Goal: Complete application form

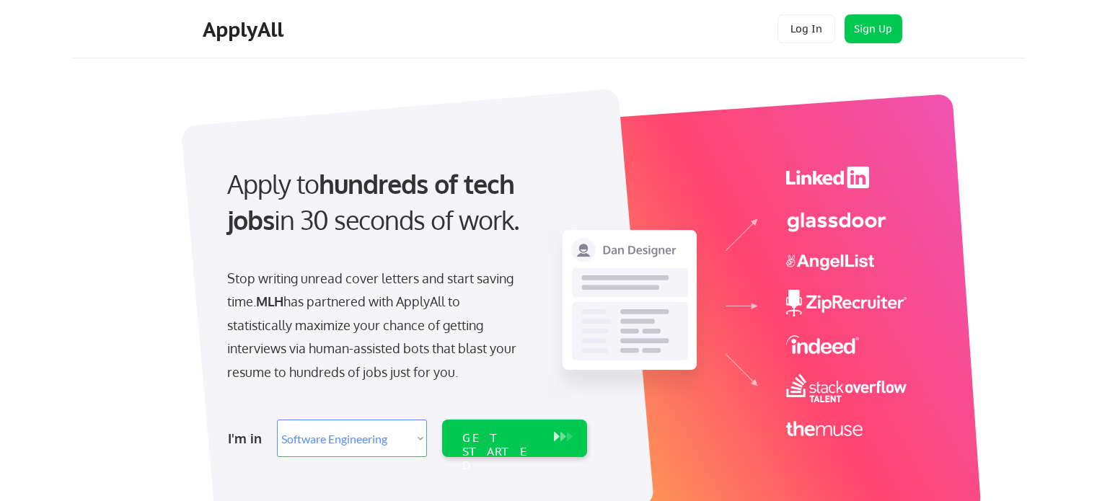
select select ""engineering""
click at [379, 435] on select "Select Role Software Engineering Product Management Customer Success Sales UI/U…" at bounding box center [352, 438] width 150 height 37
click at [511, 439] on div "GET STARTED" at bounding box center [500, 452] width 77 height 42
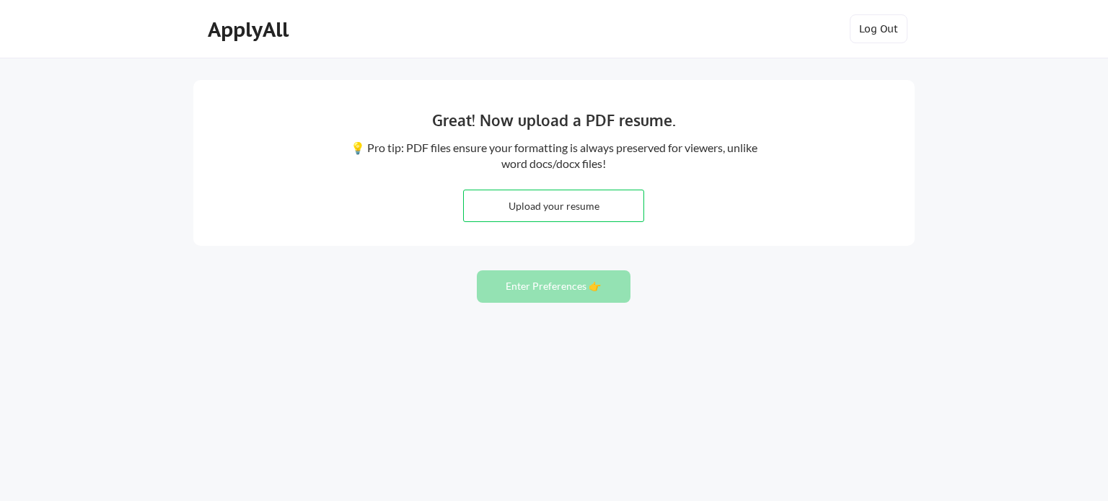
click at [511, 206] on input "file" at bounding box center [554, 205] width 180 height 31
type input "C:\fakepath\Pavlo Kostianov Resume.pdf"
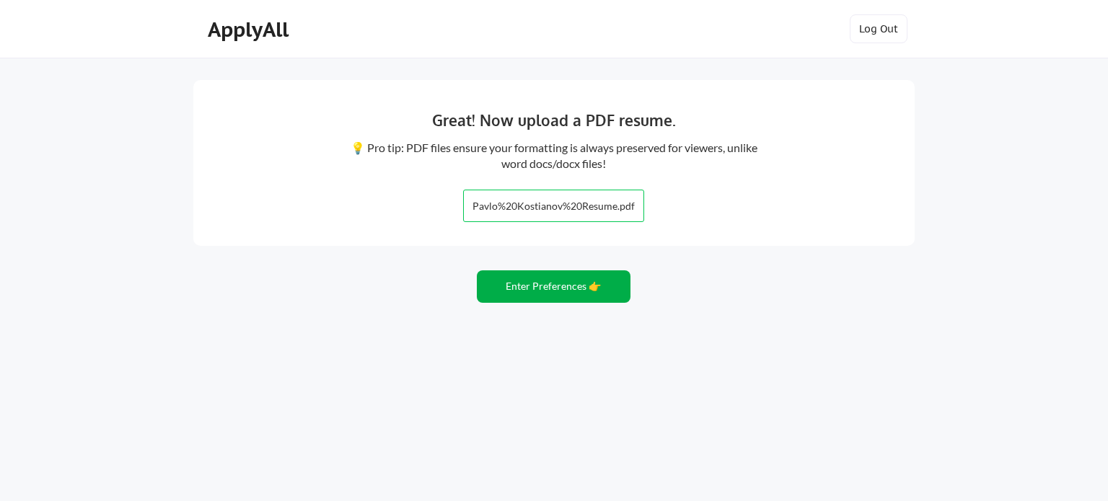
click at [549, 283] on button "Enter Preferences 👉" at bounding box center [554, 286] width 154 height 32
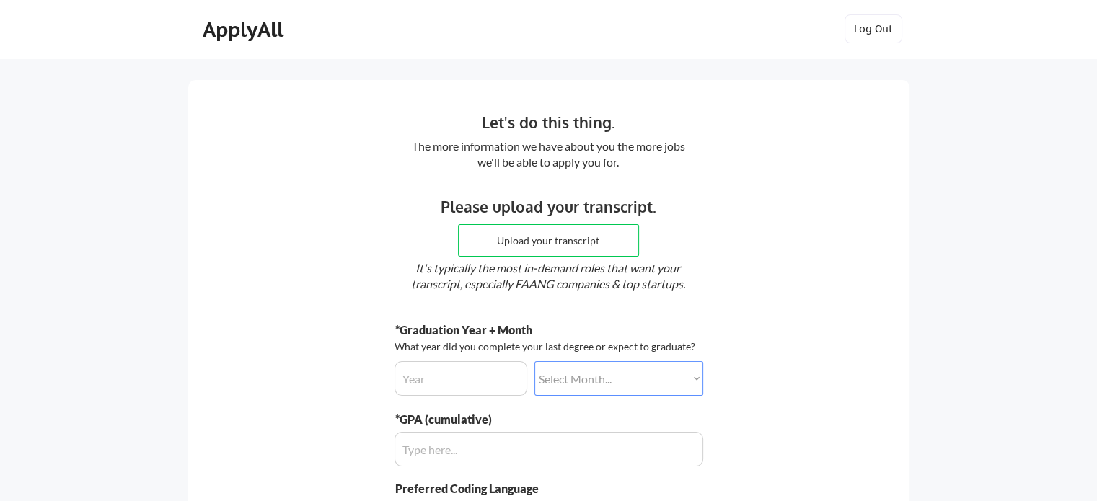
click at [678, 270] on em "It's typically the most in-demand roles that want your transcript, especially F…" at bounding box center [548, 276] width 274 height 30
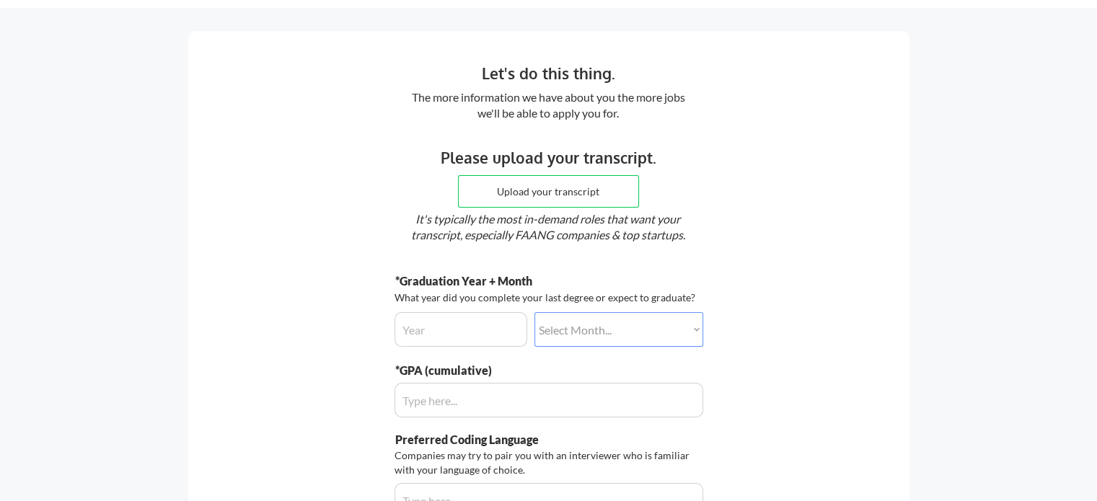
scroll to position [72, 0]
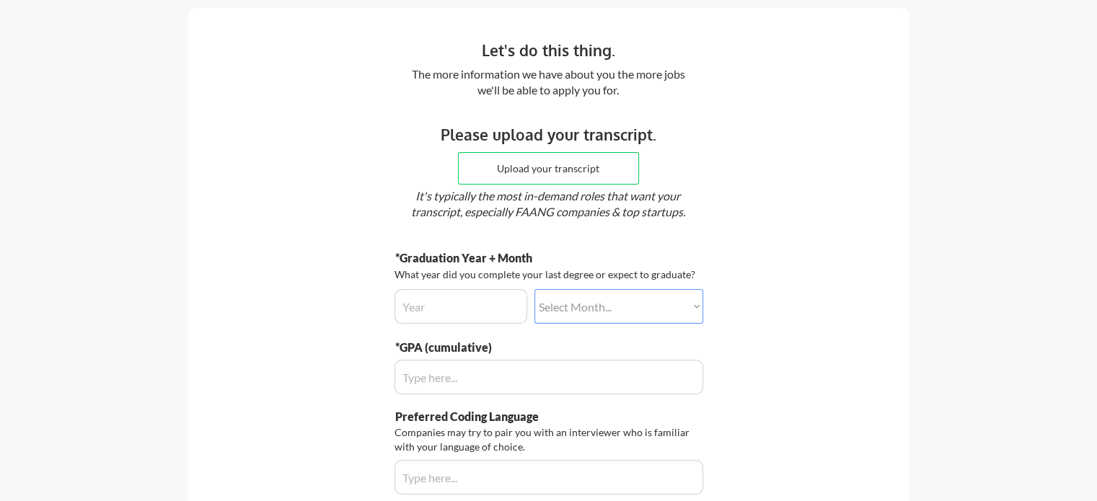
click at [423, 286] on div "*Graduation Year + Month What year did you complete your last degree or expect …" at bounding box center [548, 287] width 309 height 74
click at [423, 299] on input "input" at bounding box center [460, 306] width 133 height 35
type input "2027"
click at [588, 317] on select "Select Month... January February March April May June July August September Oct…" at bounding box center [618, 306] width 169 height 35
select select ""may""
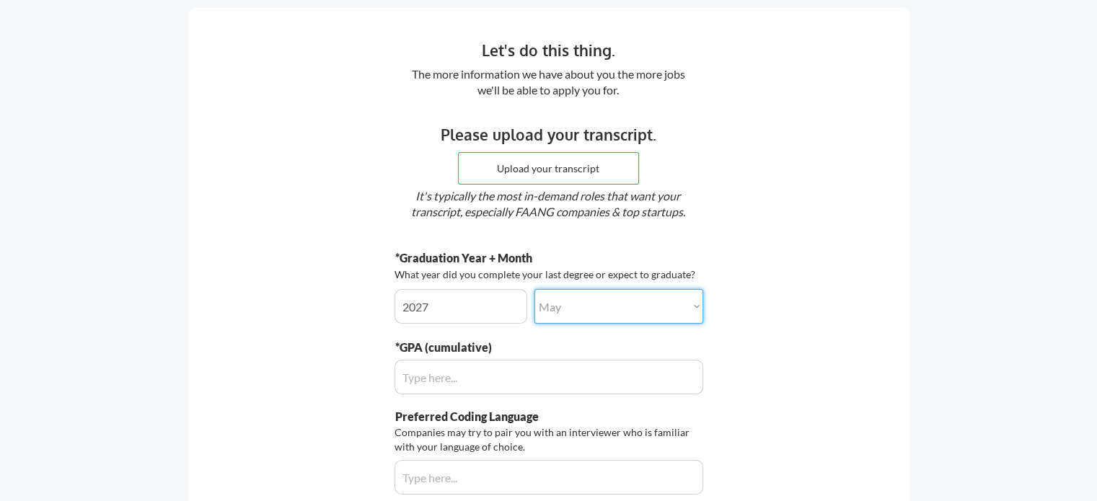
click at [534, 289] on select "Select Month... January February March April May June July August September Oct…" at bounding box center [618, 306] width 169 height 35
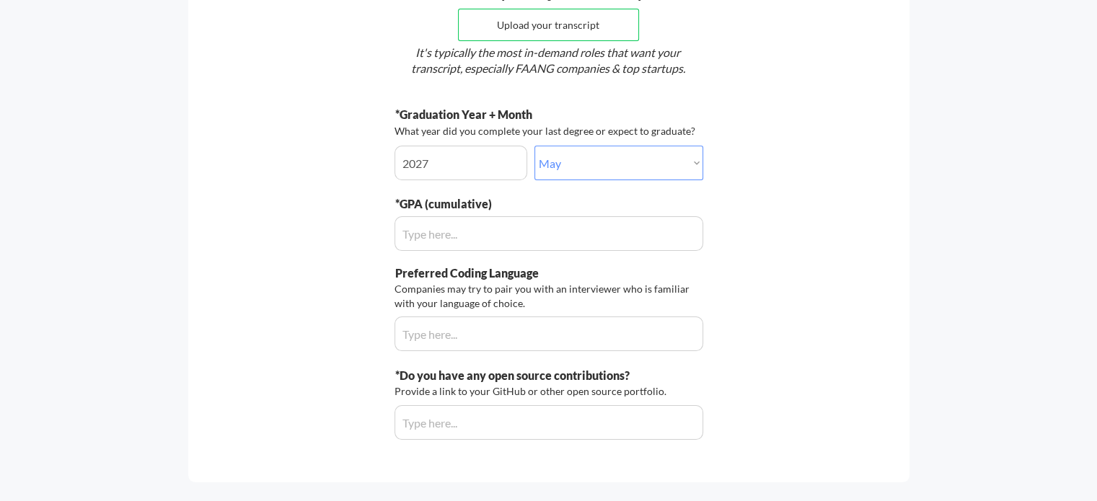
scroll to position [216, 0]
click at [488, 330] on input "input" at bounding box center [548, 333] width 309 height 35
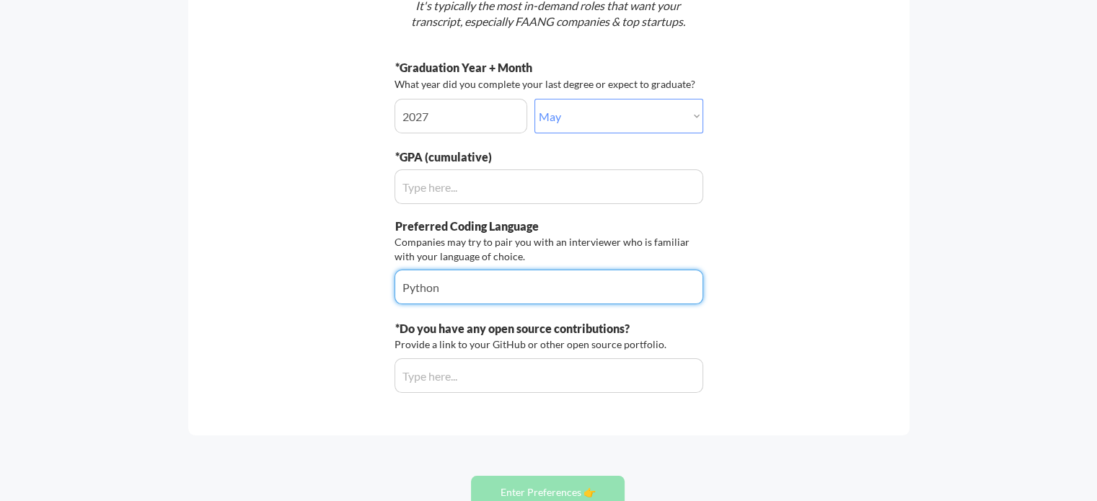
scroll to position [288, 0]
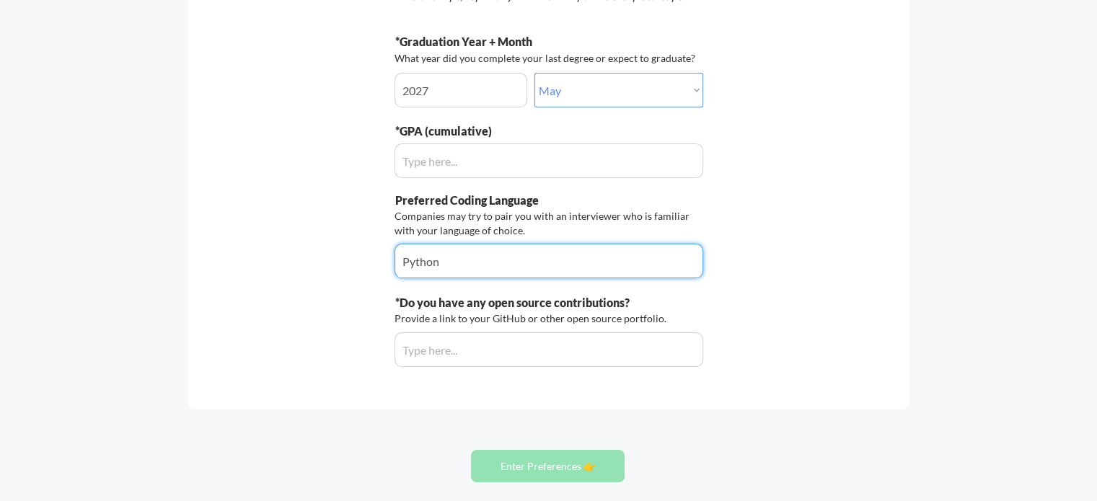
type input "Python"
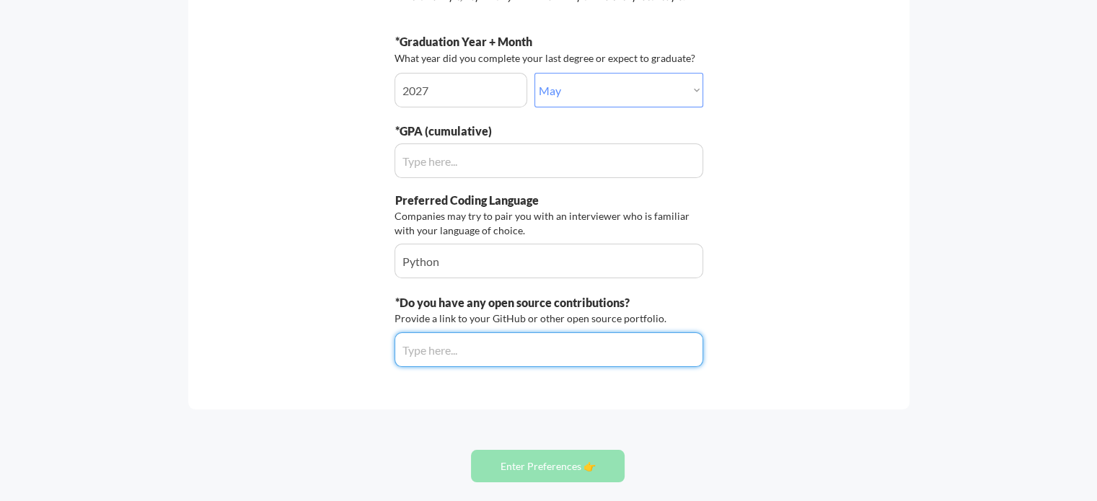
click at [489, 353] on input "input" at bounding box center [548, 349] width 309 height 35
click at [547, 461] on button "Enter Preferences 👉" at bounding box center [548, 466] width 154 height 32
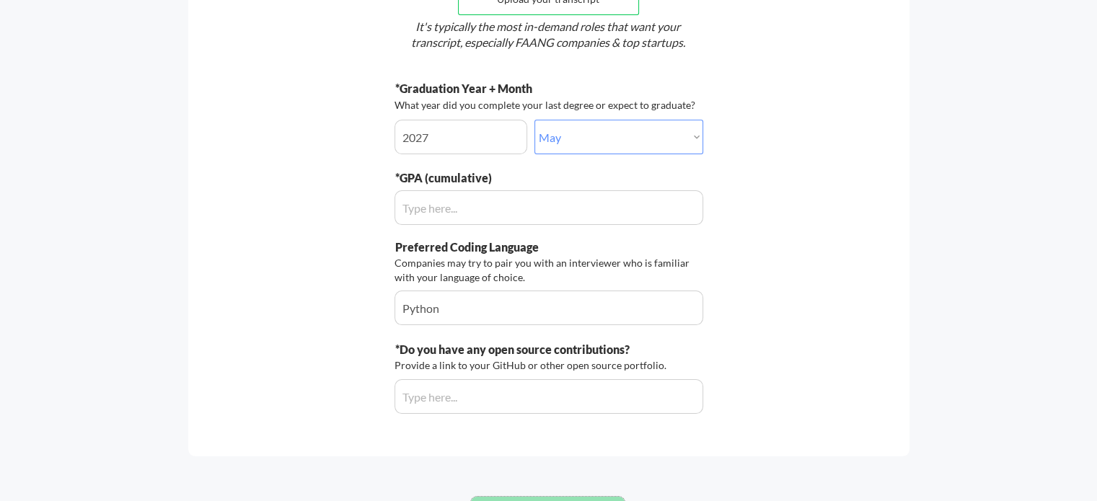
scroll to position [216, 0]
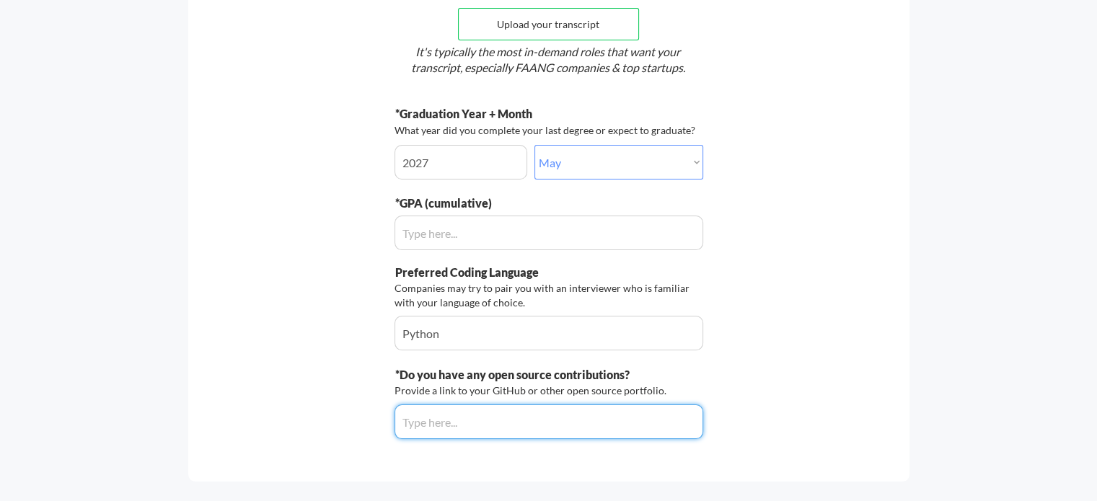
click at [511, 422] on input "input" at bounding box center [548, 422] width 309 height 35
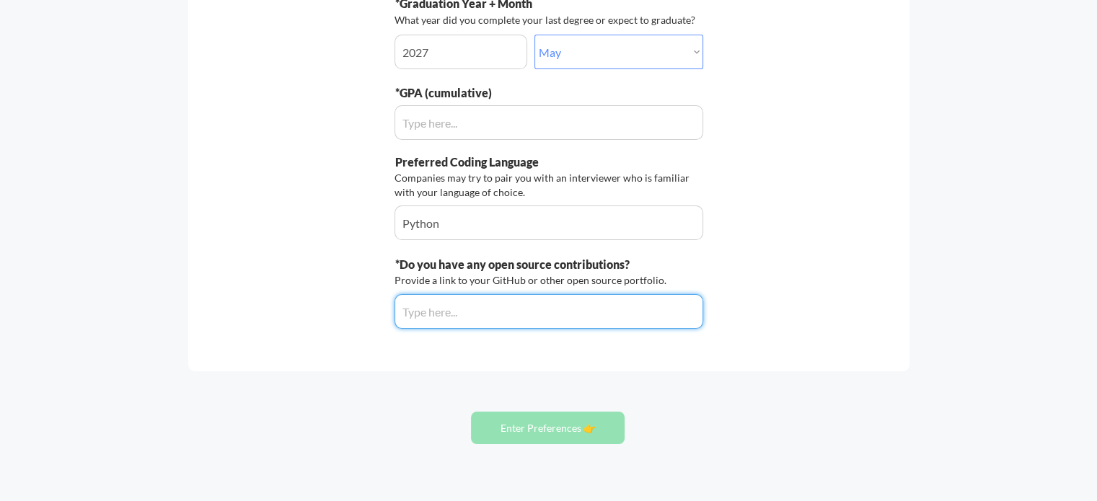
scroll to position [361, 0]
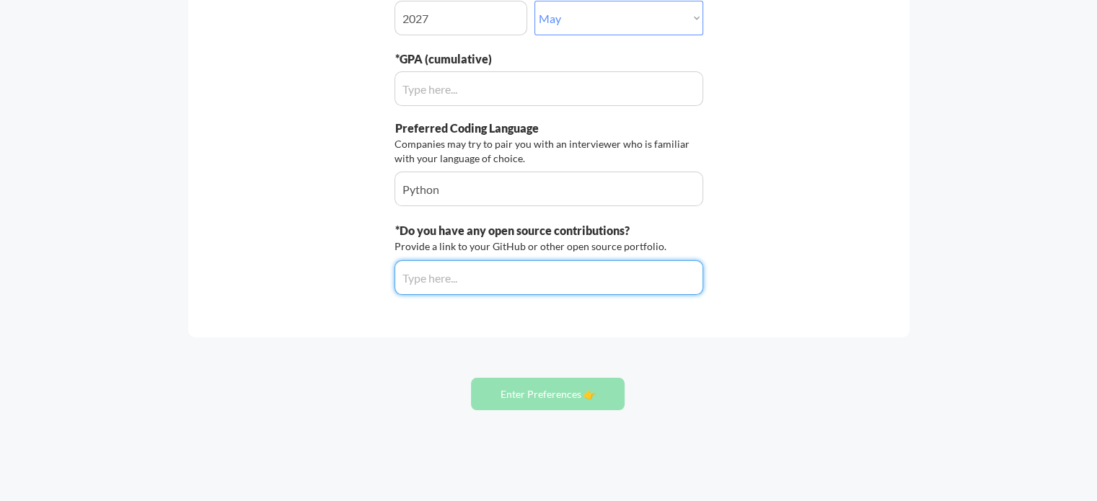
click at [581, 397] on button "Enter Preferences 👉" at bounding box center [548, 394] width 154 height 32
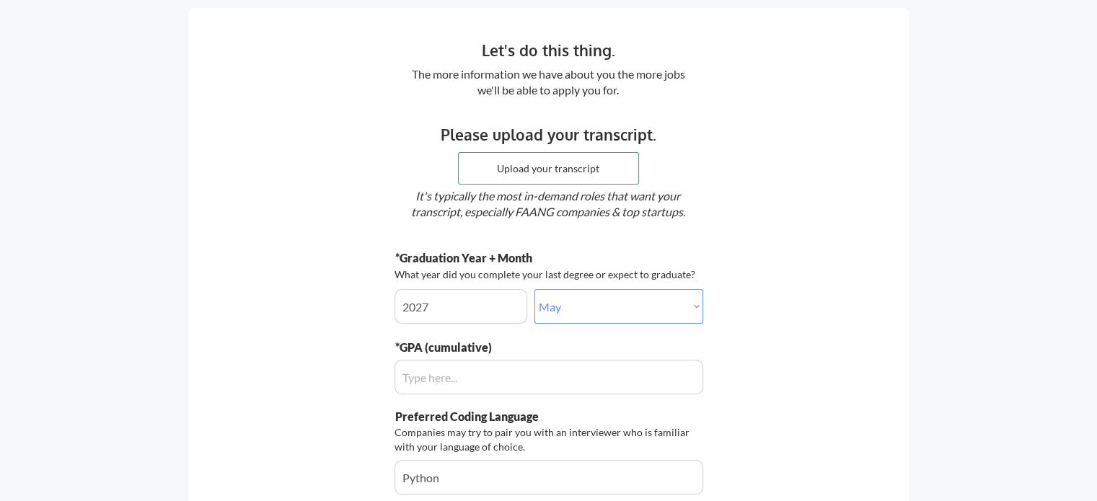
scroll to position [0, 0]
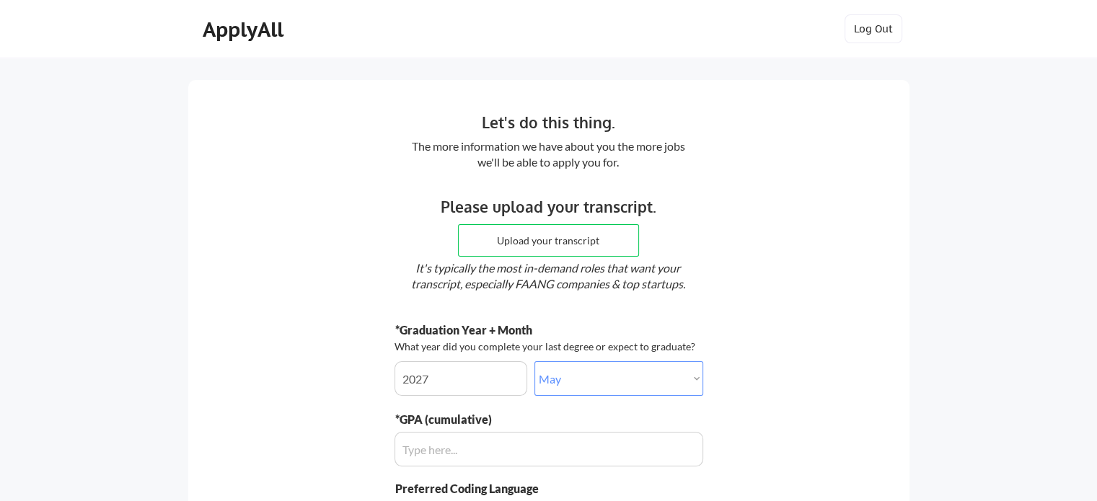
click at [572, 244] on input "file" at bounding box center [549, 240] width 180 height 31
type input "C:\fakepath\Screenshot 2025-09-01 161516.png"
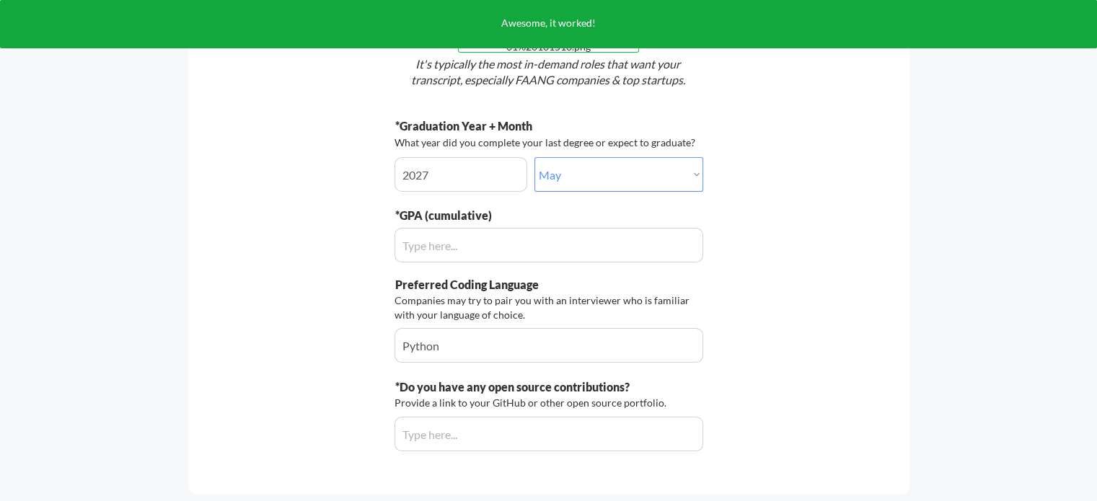
scroll to position [361, 0]
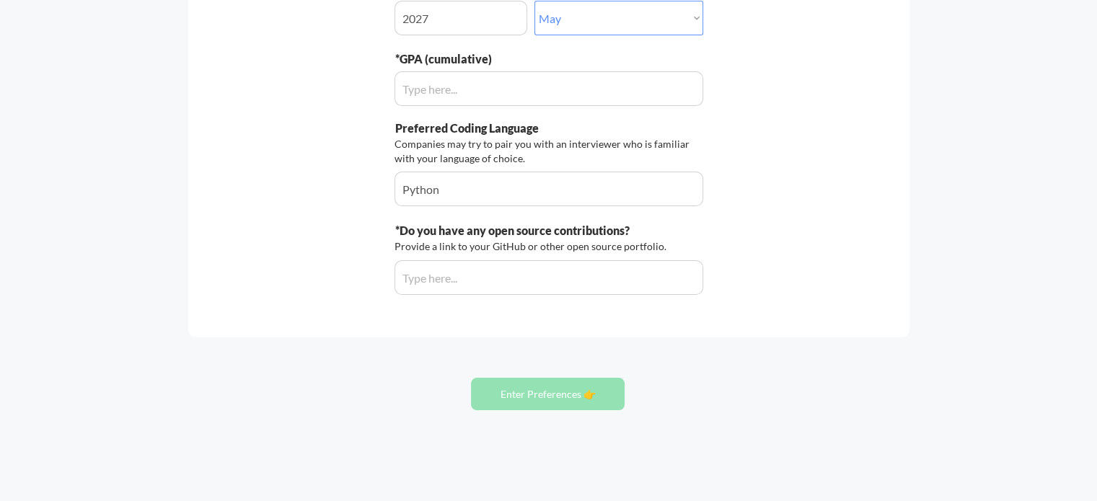
click at [479, 270] on input "input" at bounding box center [548, 277] width 309 height 35
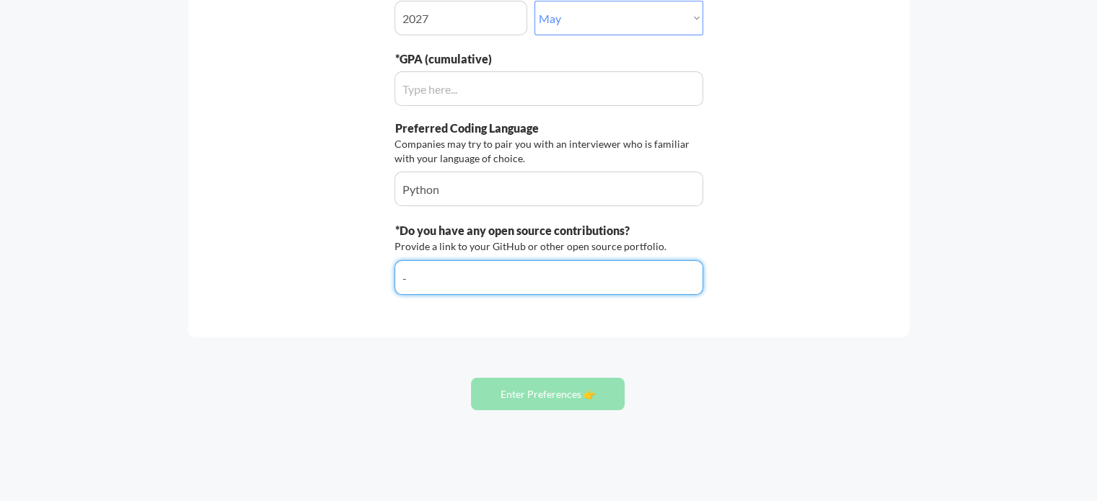
scroll to position [288, 0]
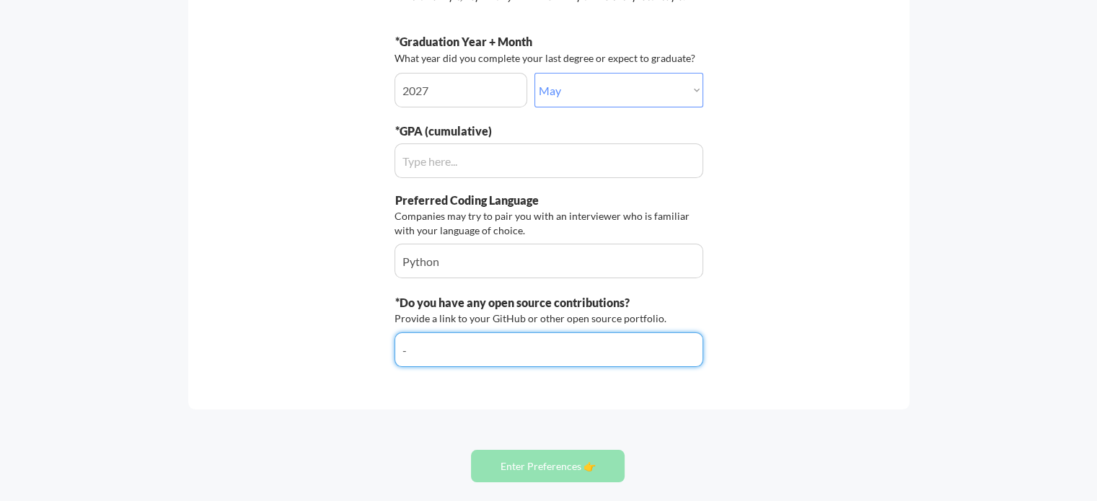
type input "-"
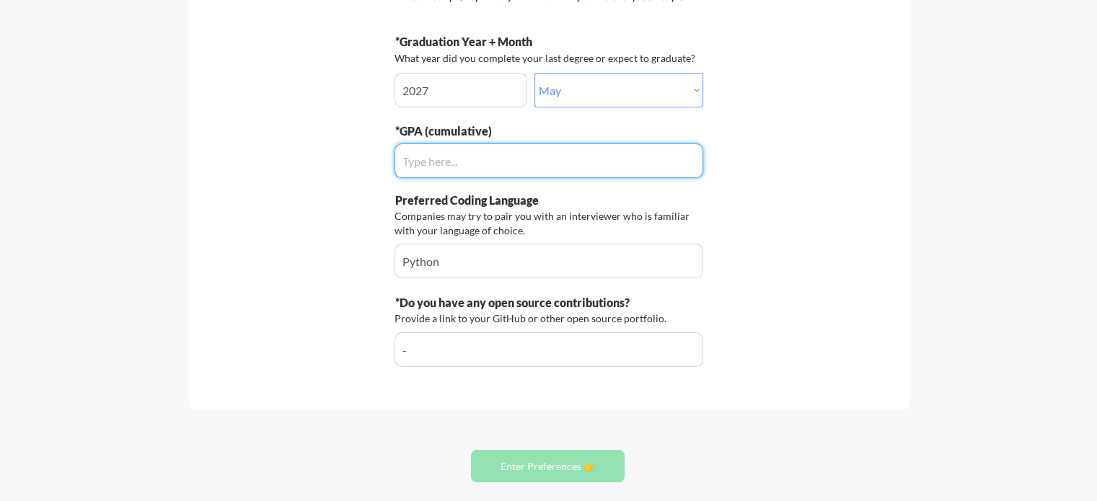
click at [467, 167] on input "input" at bounding box center [548, 161] width 309 height 35
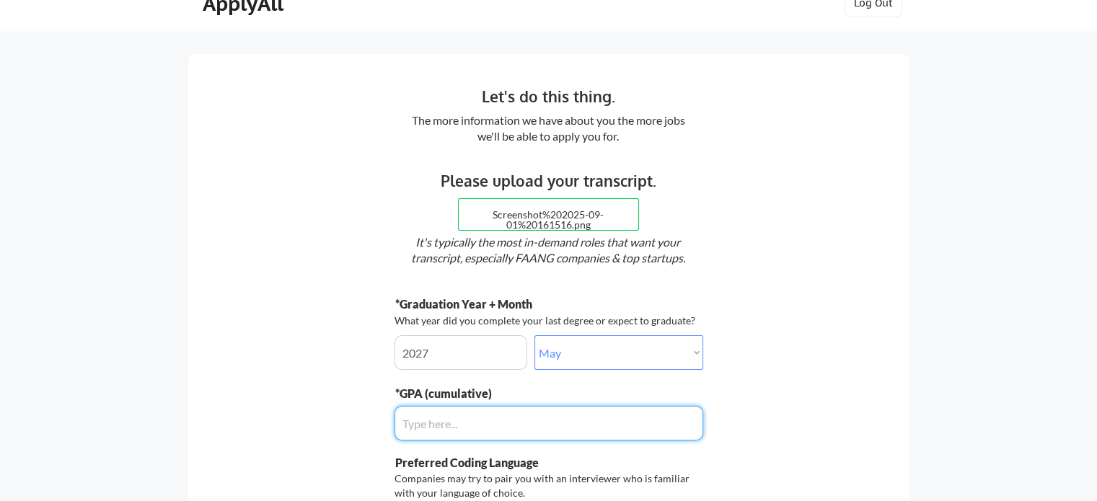
scroll to position [0, 0]
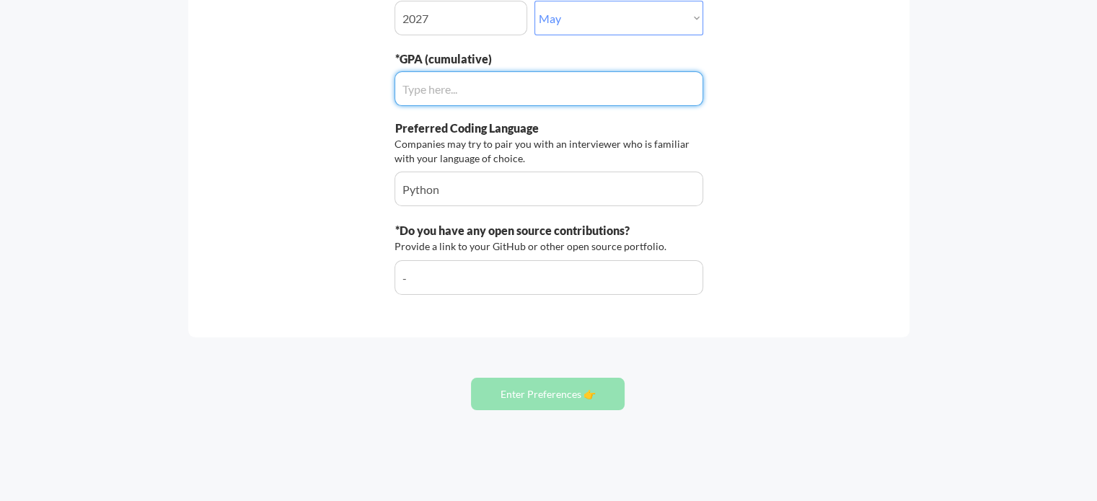
click at [529, 389] on button "Enter Preferences 👉" at bounding box center [548, 394] width 154 height 32
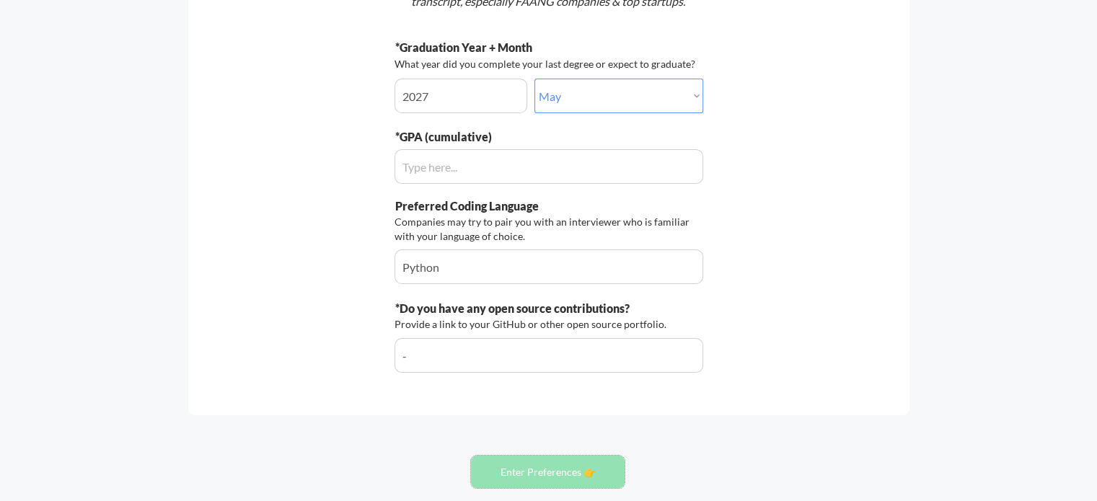
scroll to position [216, 0]
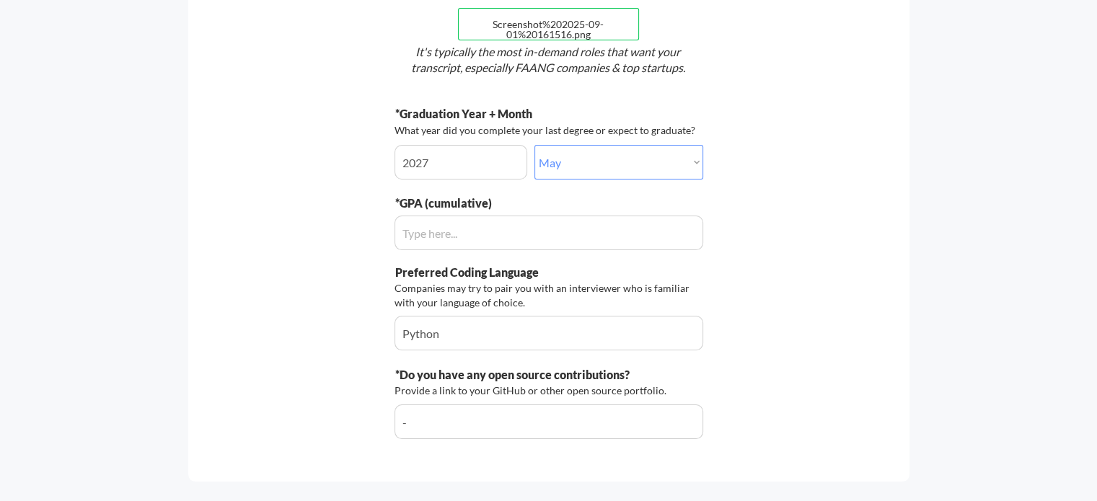
click at [532, 178] on div "*Graduation Year + Month What year did you complete your last degree or expect …" at bounding box center [548, 143] width 309 height 74
click at [560, 164] on select "Select Month... January February March April May June July August September Oct…" at bounding box center [618, 162] width 169 height 35
click at [568, 196] on div "*GPA (cumulative)" at bounding box center [495, 203] width 200 height 16
click at [444, 237] on input "input" at bounding box center [548, 233] width 309 height 35
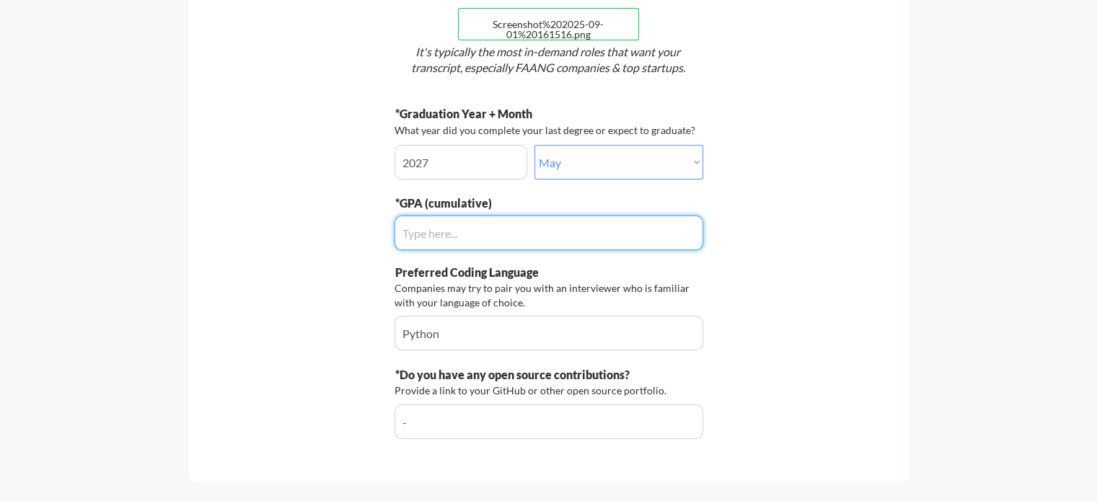
paste input "3.6"
type input "3.6"
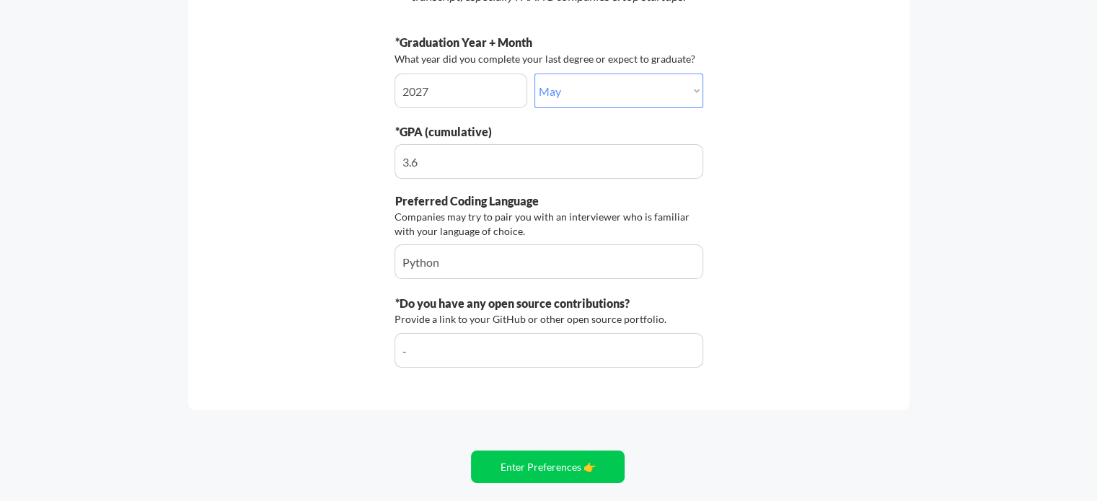
scroll to position [288, 0]
click at [488, 462] on button "Enter Preferences 👉" at bounding box center [548, 466] width 154 height 32
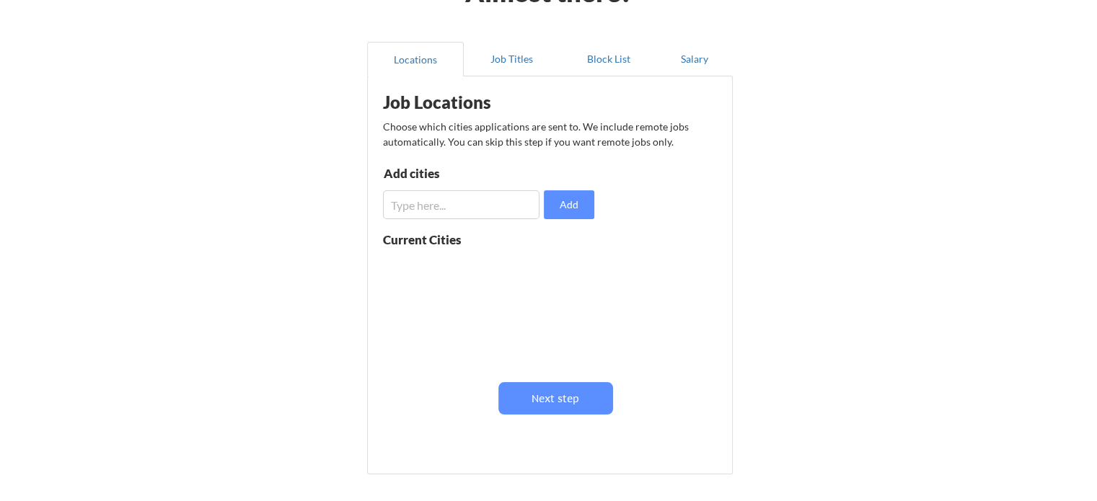
scroll to position [72, 0]
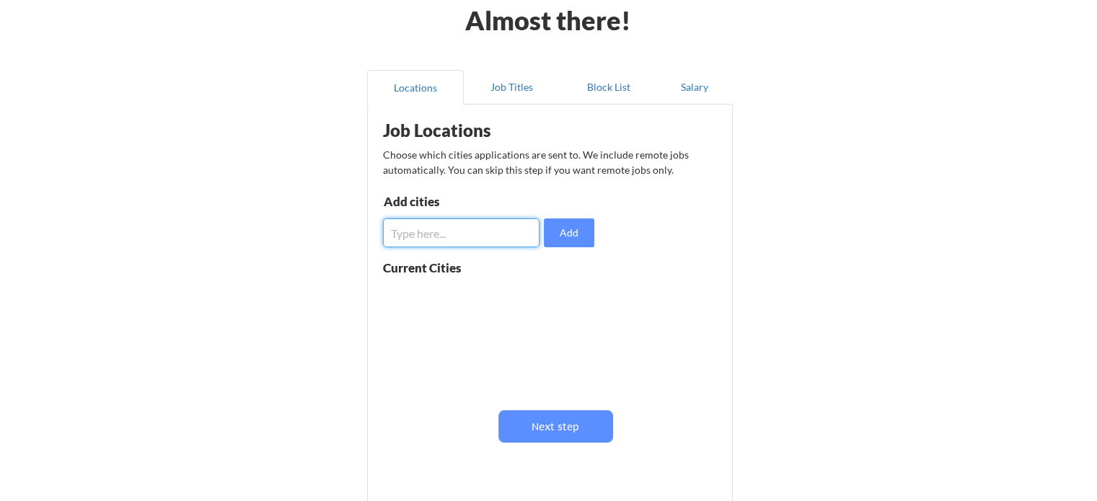
click at [432, 224] on input "input" at bounding box center [461, 232] width 156 height 29
type input "Dublin"
click at [560, 236] on button "Add" at bounding box center [569, 232] width 50 height 29
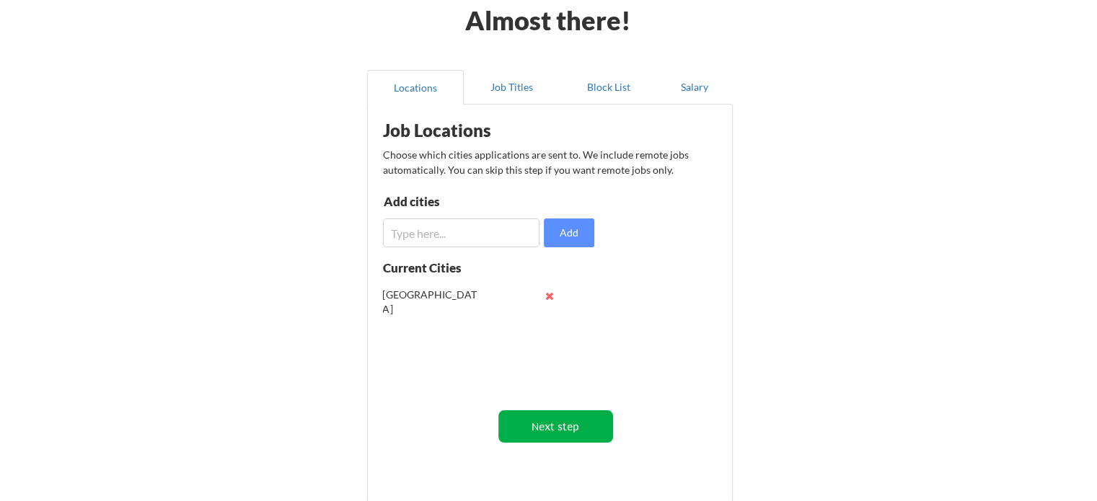
click at [537, 425] on button "Next step" at bounding box center [555, 426] width 115 height 32
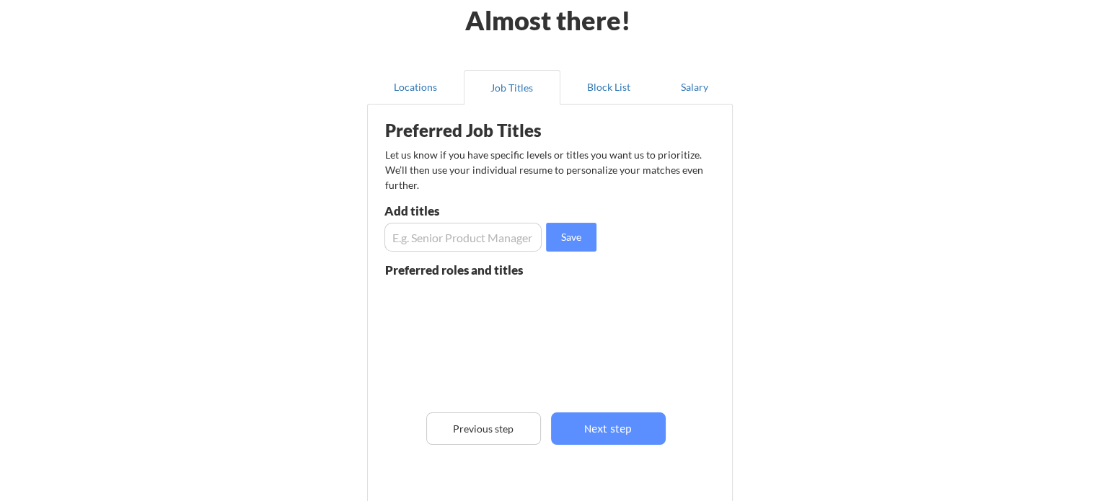
click at [461, 244] on input "input" at bounding box center [462, 237] width 157 height 29
type input "Software Engineer"
click at [460, 242] on input "input" at bounding box center [462, 237] width 157 height 29
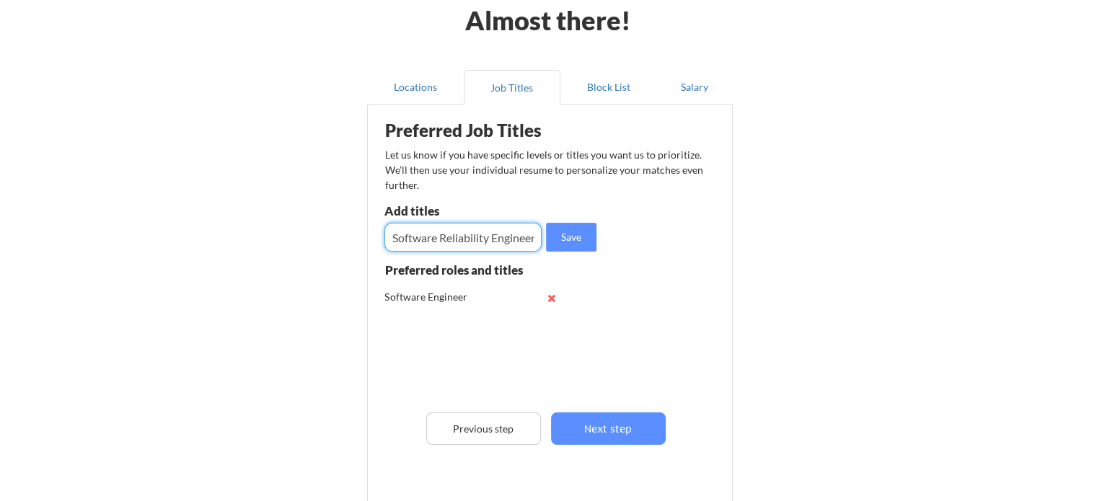
scroll to position [0, 4]
type input "Software Reliability Engineer"
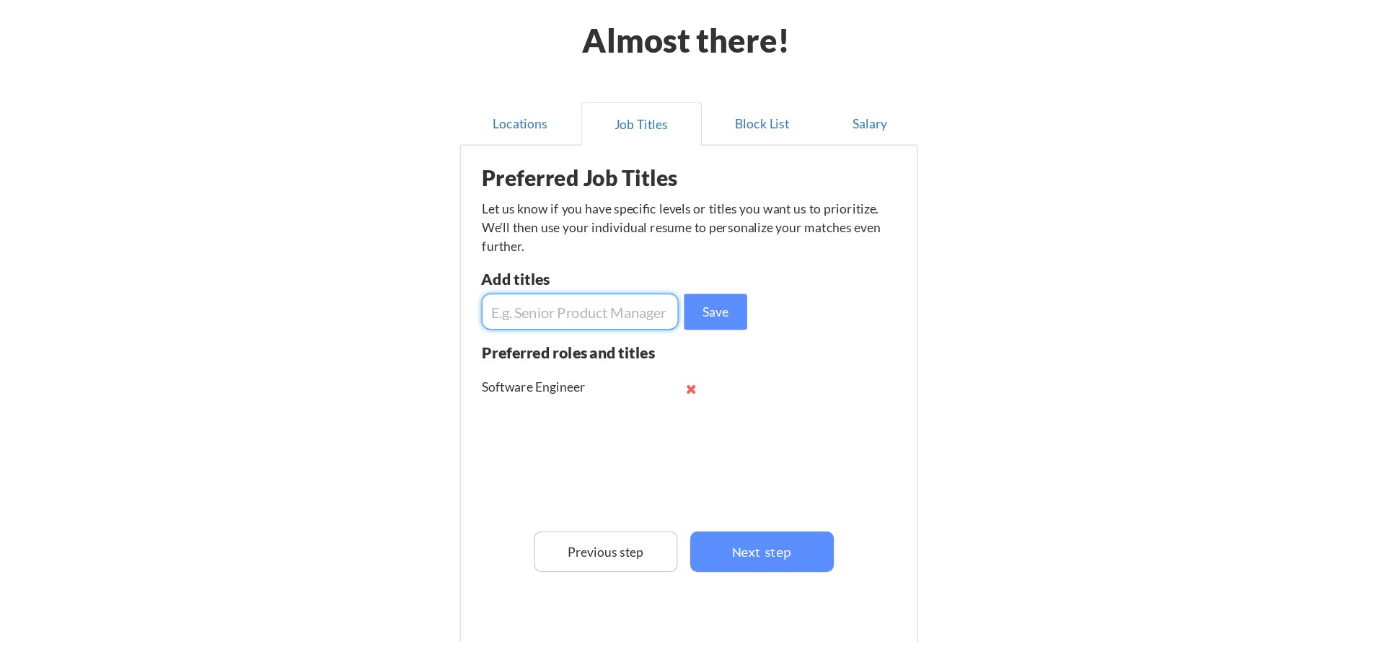
scroll to position [0, 0]
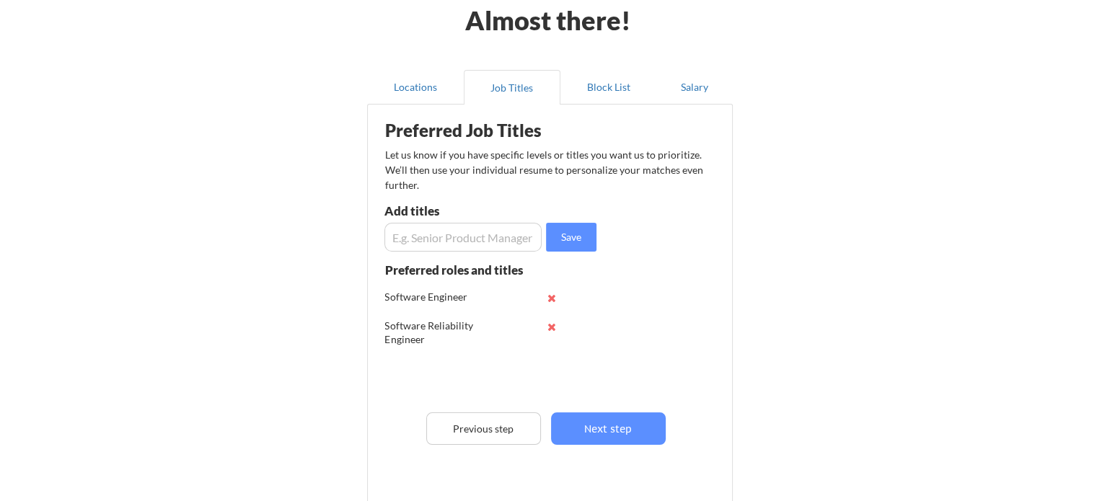
click at [460, 243] on input "input" at bounding box center [462, 237] width 157 height 29
type input "Production Engineer"
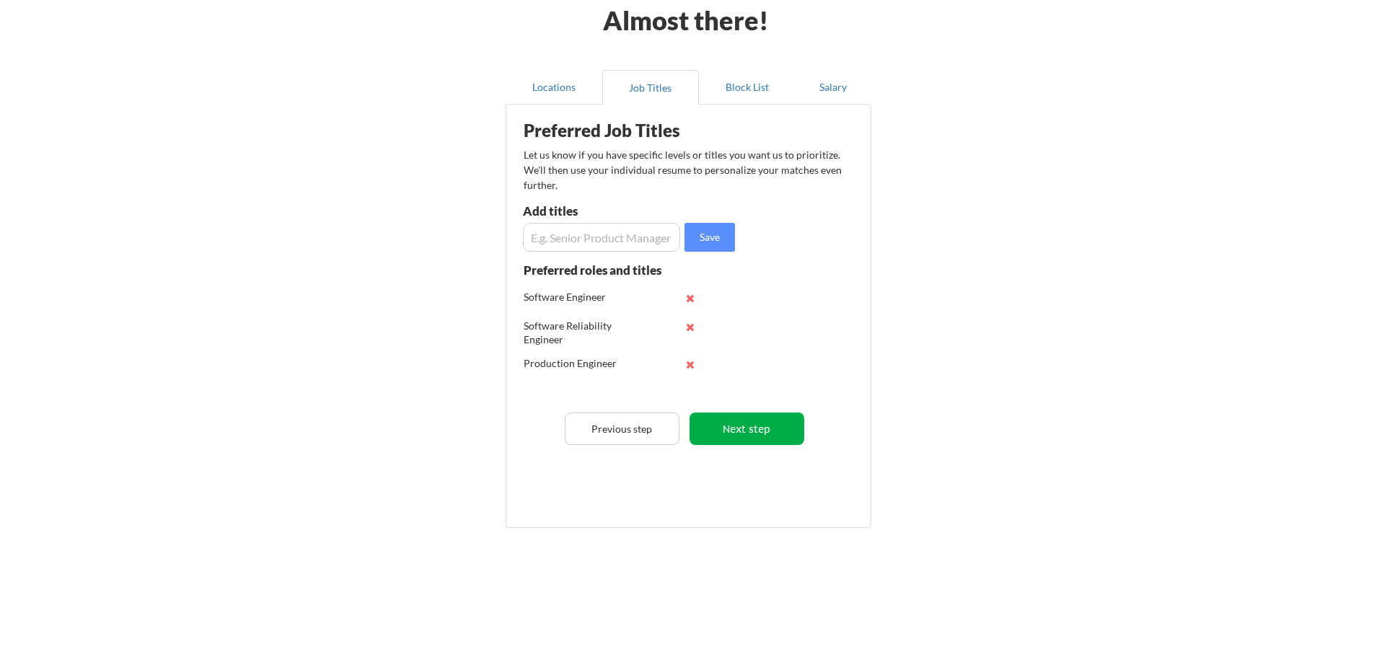
click at [733, 418] on button "Next step" at bounding box center [746, 428] width 115 height 32
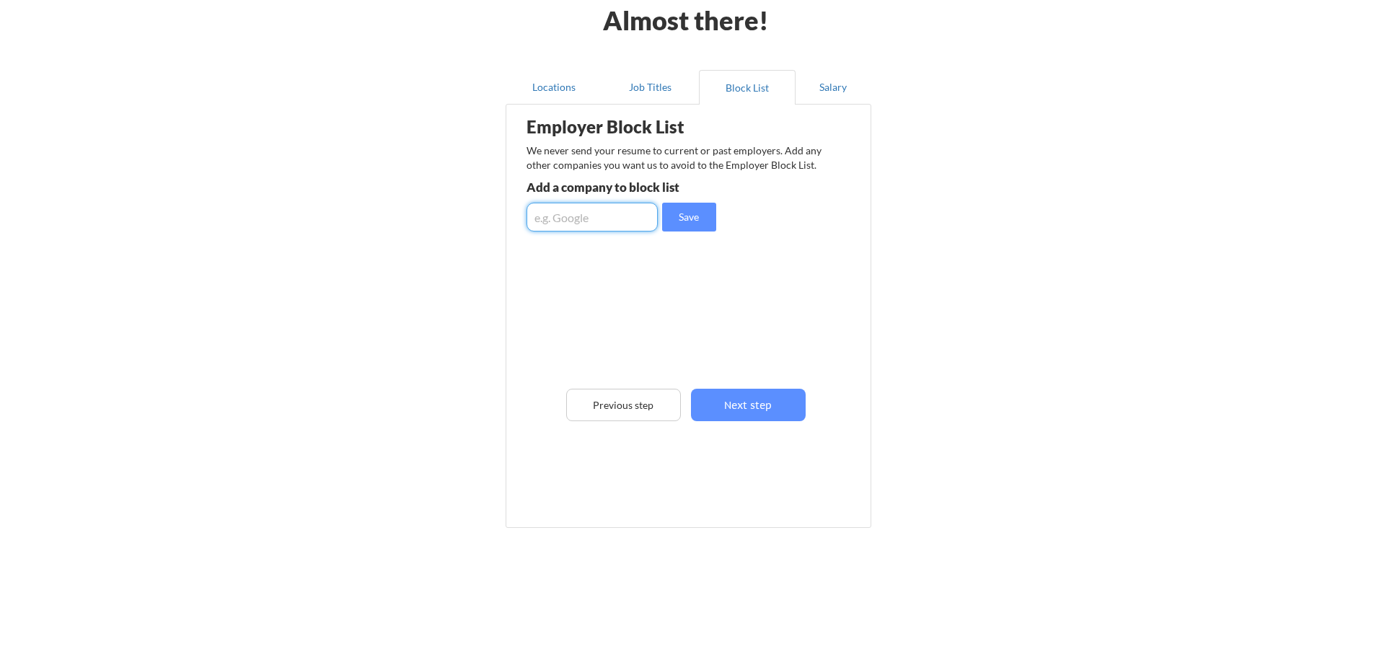
click at [558, 218] on input "input" at bounding box center [591, 217] width 131 height 29
type input "Google"
click at [588, 220] on input "input" at bounding box center [591, 217] width 131 height 29
type input "Meta"
click at [597, 214] on input "input" at bounding box center [591, 217] width 131 height 29
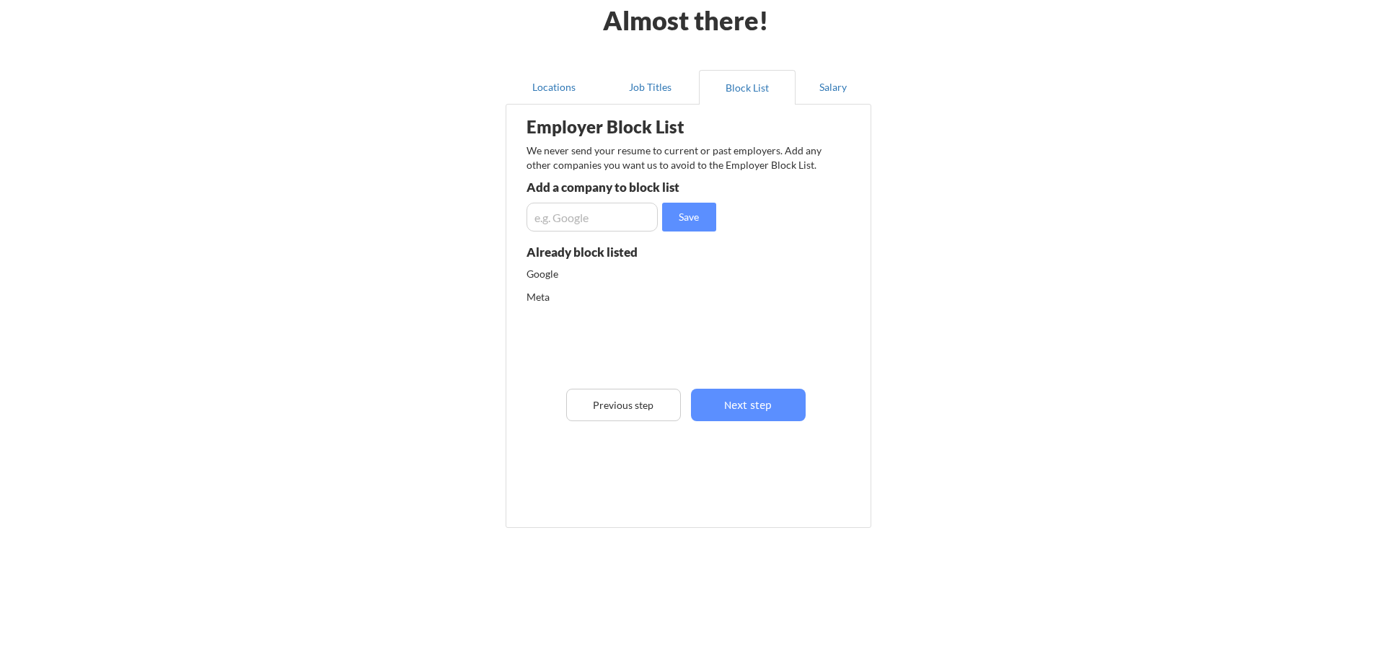
click at [541, 270] on div "Google" at bounding box center [602, 274] width 152 height 14
click at [617, 415] on button "Previous step" at bounding box center [623, 405] width 115 height 32
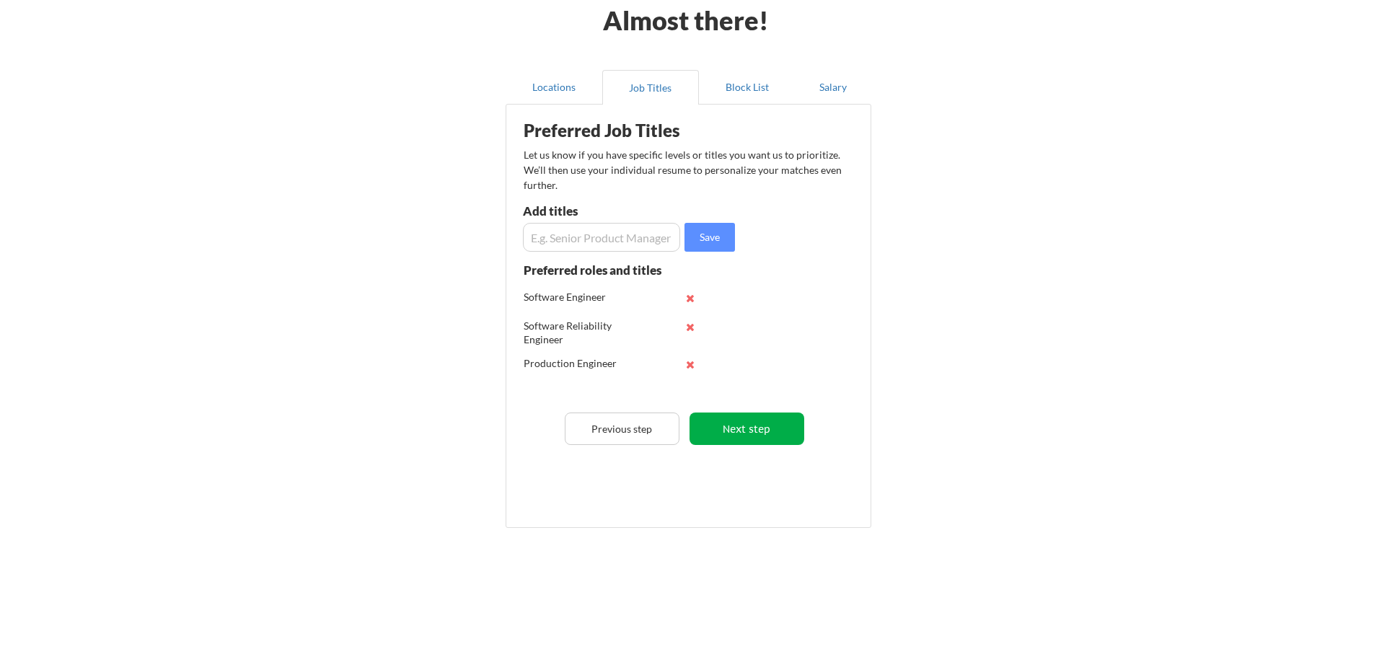
click at [756, 421] on button "Next step" at bounding box center [746, 428] width 115 height 32
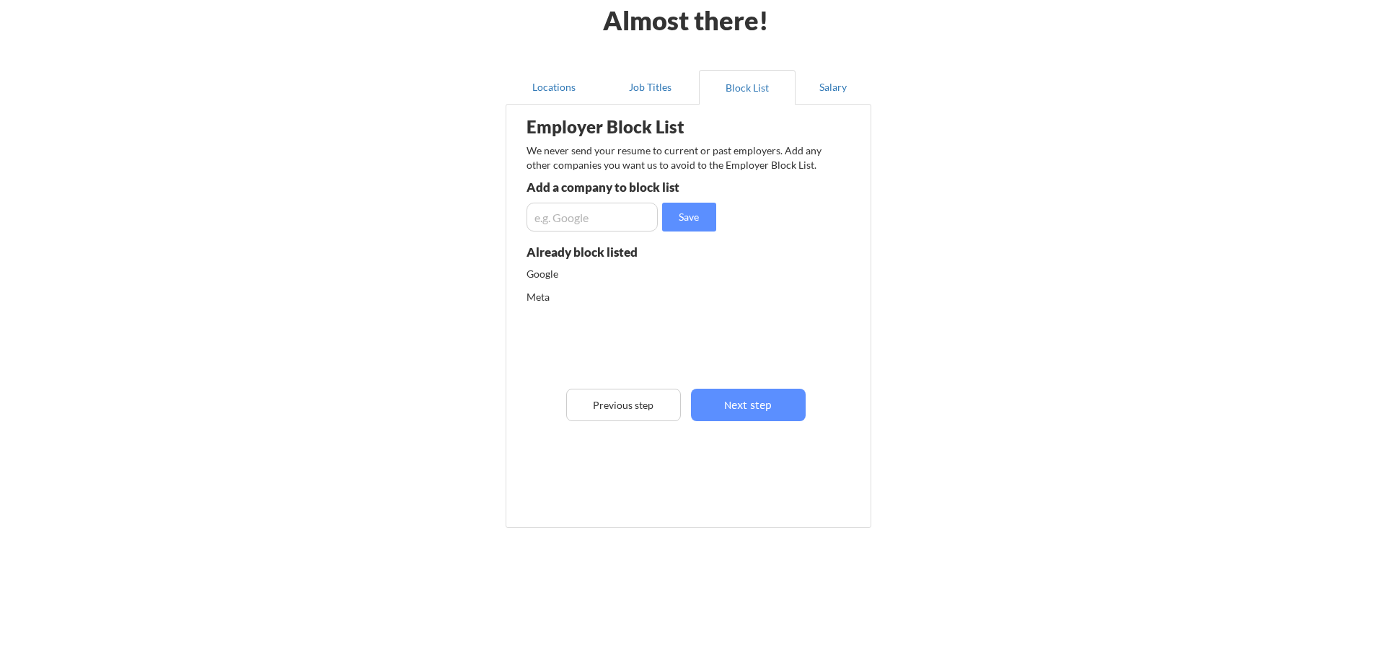
click at [737, 281] on div "Google" at bounding box center [639, 278] width 226 height 23
drag, startPoint x: 728, startPoint y: 270, endPoint x: 723, endPoint y: 279, distance: 9.7
click at [727, 270] on div "Google" at bounding box center [639, 278] width 226 height 23
click at [578, 223] on input "input" at bounding box center [591, 217] width 131 height 29
drag, startPoint x: 593, startPoint y: 224, endPoint x: 599, endPoint y: 218, distance: 7.7
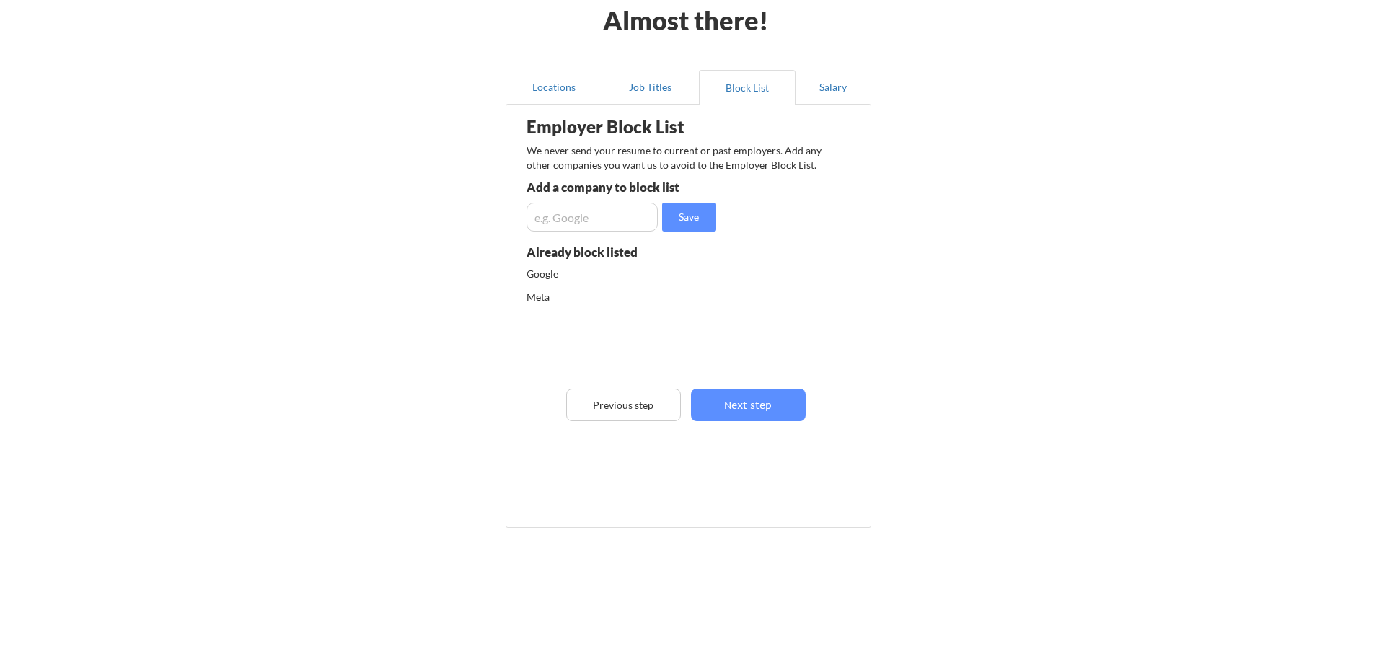
click at [593, 224] on input "input" at bounding box center [591, 217] width 131 height 29
click at [640, 88] on button "Job Titles" at bounding box center [650, 87] width 97 height 35
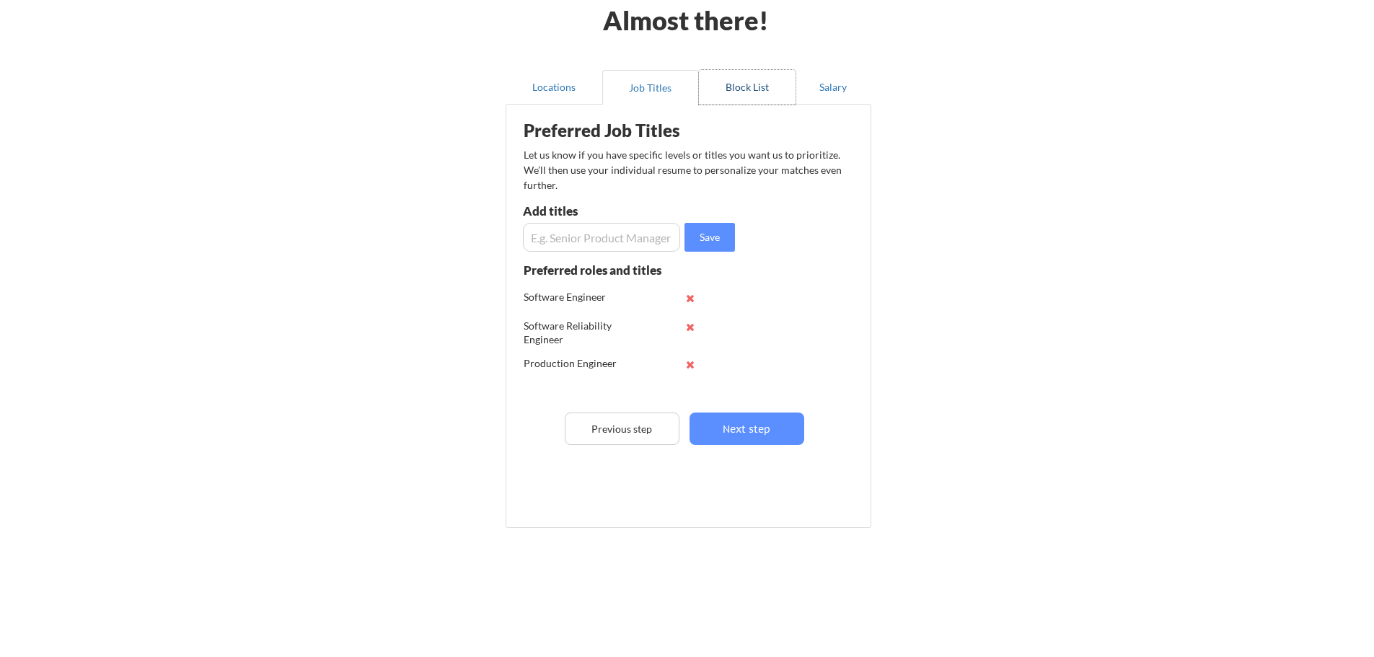
click at [728, 78] on button "Block List" at bounding box center [747, 87] width 97 height 35
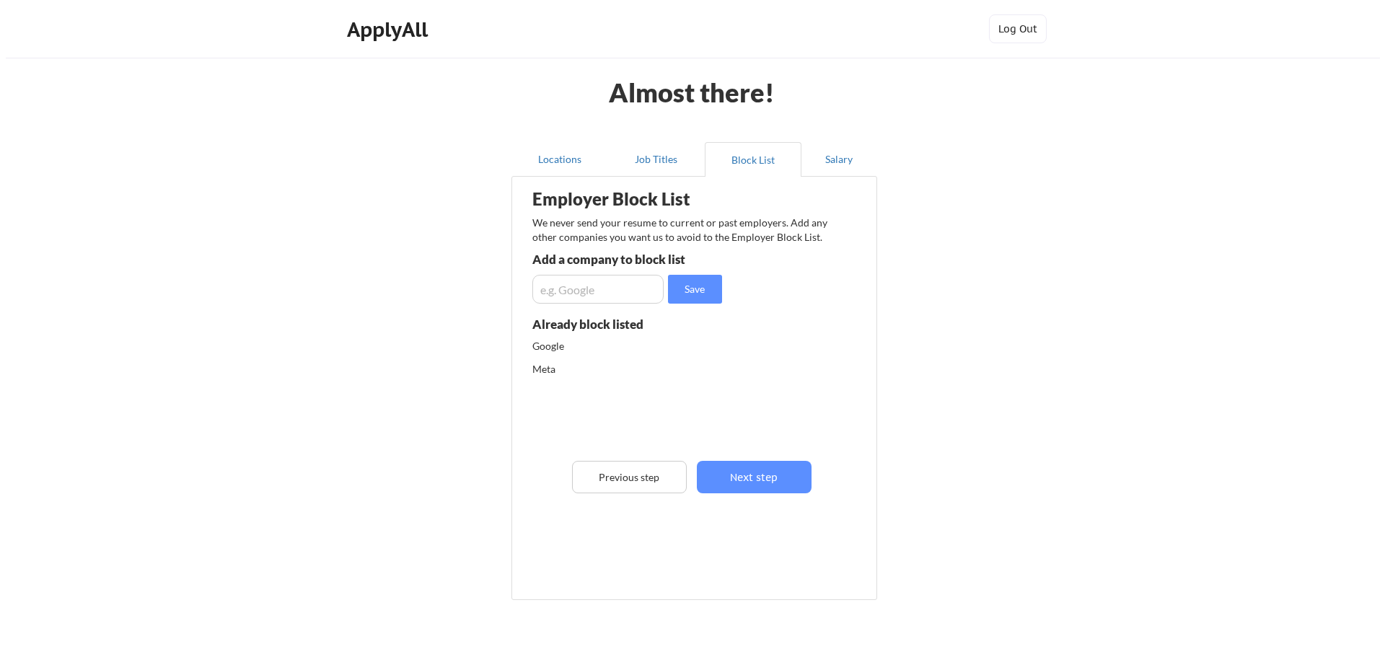
scroll to position [1, 0]
drag, startPoint x: 517, startPoint y: 186, endPoint x: 485, endPoint y: 198, distance: 34.4
click at [485, 198] on div "Almost there! Locations Job Titles Block List Salary Employer Block List We nev…" at bounding box center [687, 366] width 1374 height 732
click at [559, 196] on div "Employer Block List" at bounding box center [639, 198] width 226 height 17
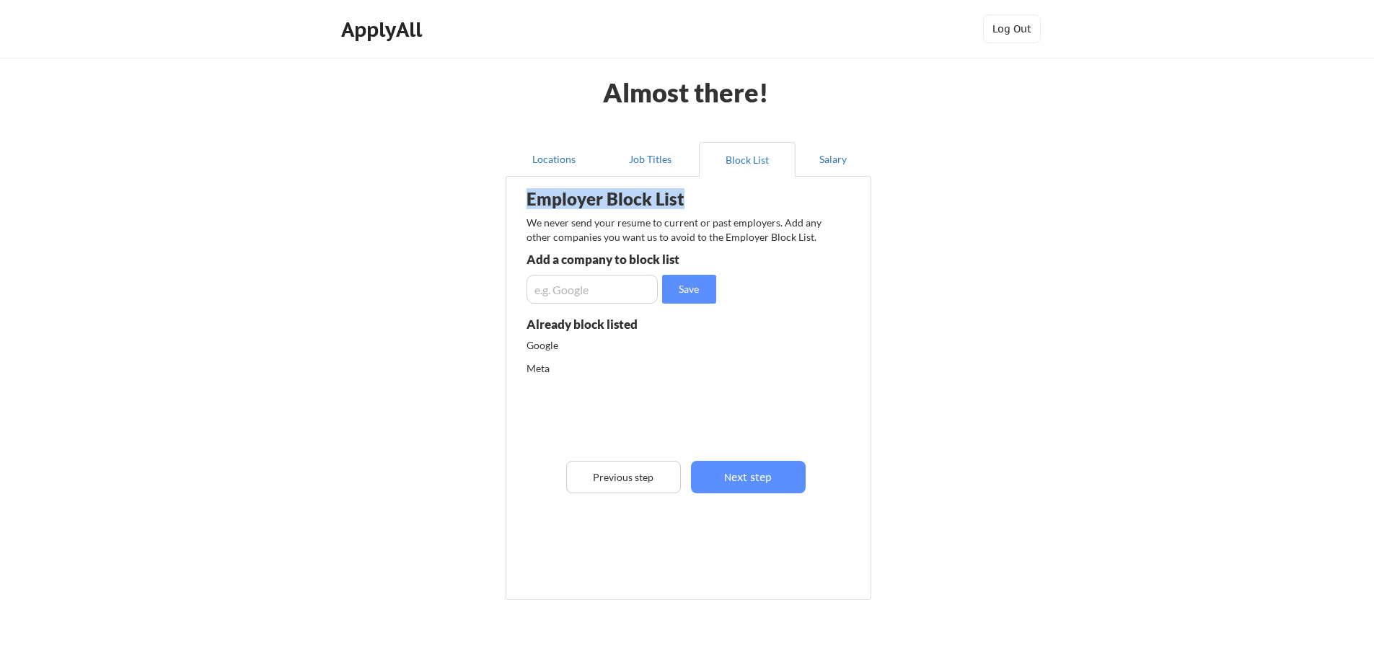
click at [559, 198] on div "Employer Block List" at bounding box center [639, 198] width 226 height 17
click at [597, 293] on input "input" at bounding box center [591, 289] width 131 height 29
click at [558, 345] on div "Google" at bounding box center [602, 345] width 152 height 14
click at [541, 349] on div "Google" at bounding box center [602, 345] width 152 height 14
click at [583, 363] on div "Meta" at bounding box center [602, 368] width 152 height 14
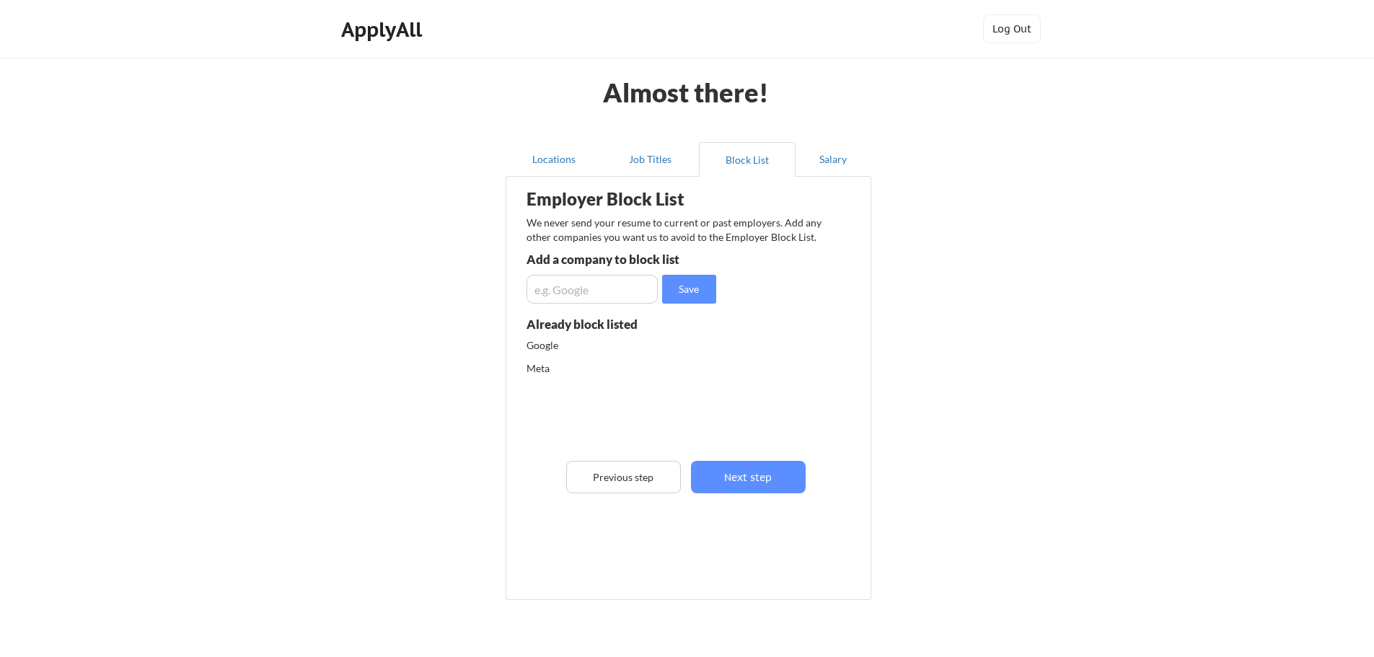
click at [627, 172] on button "Job Titles" at bounding box center [650, 159] width 97 height 35
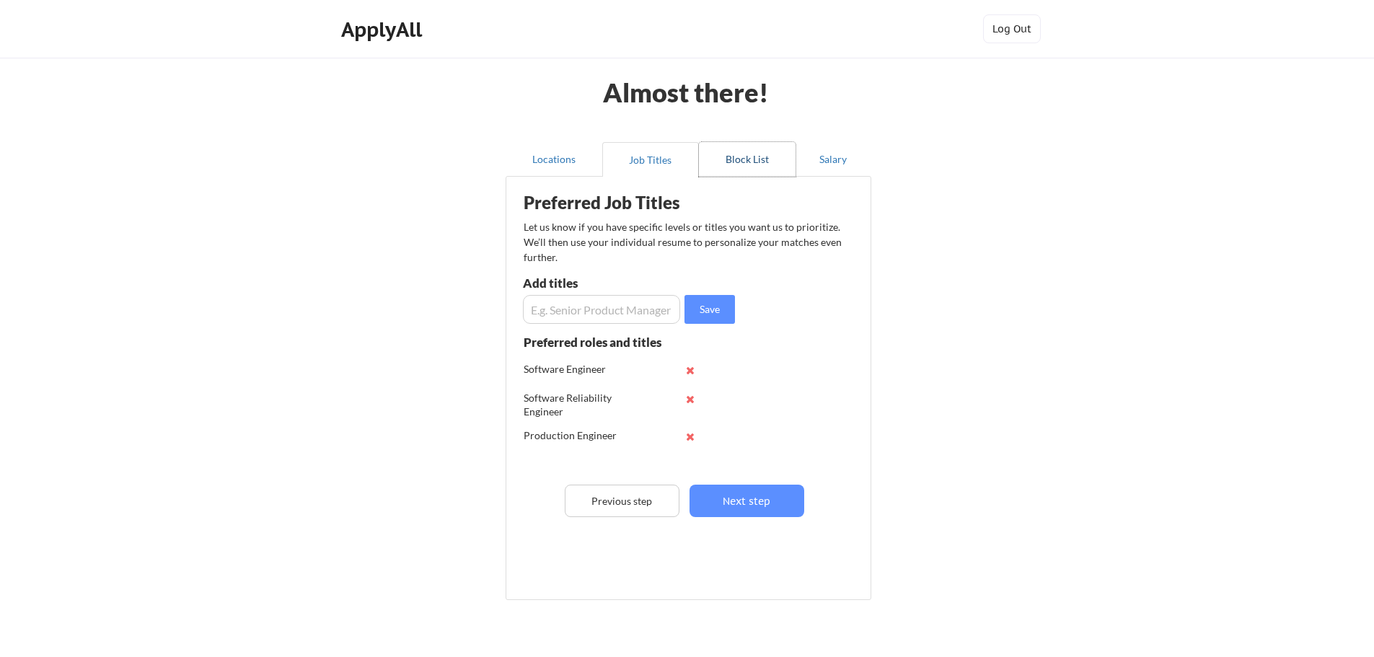
click at [731, 147] on button "Block List" at bounding box center [747, 159] width 97 height 35
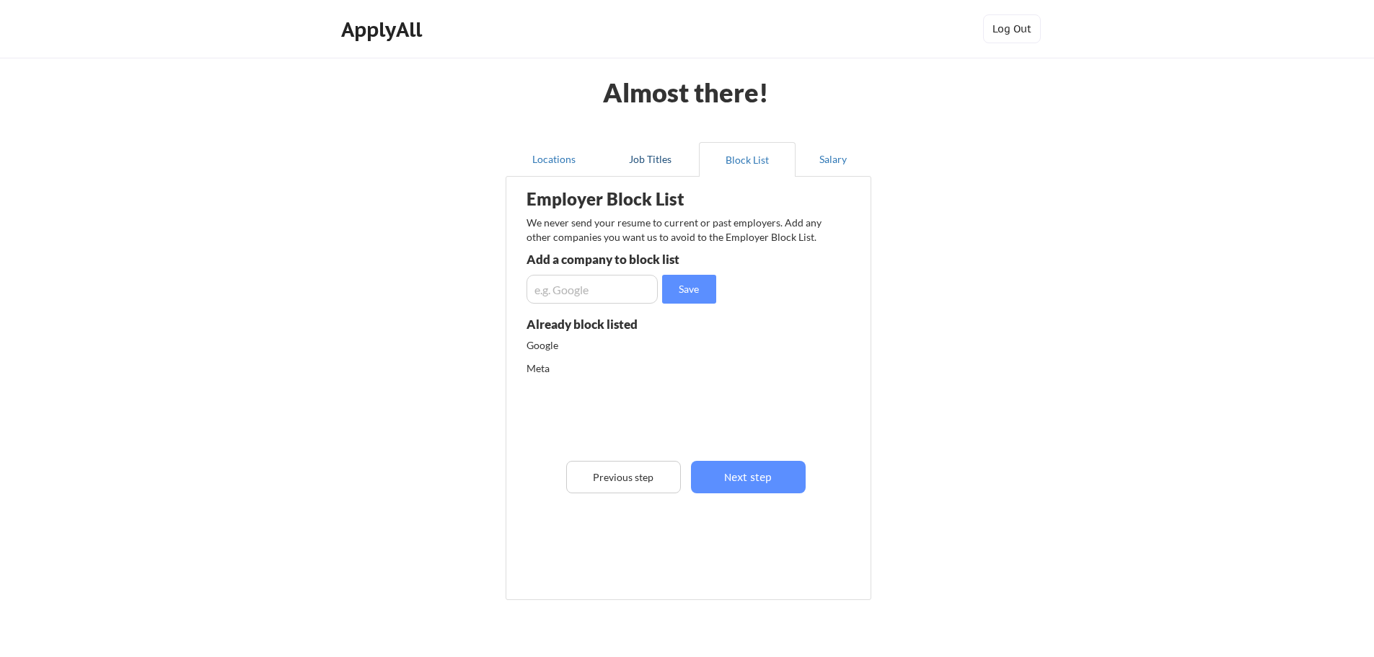
click at [561, 161] on button "Locations" at bounding box center [554, 159] width 97 height 35
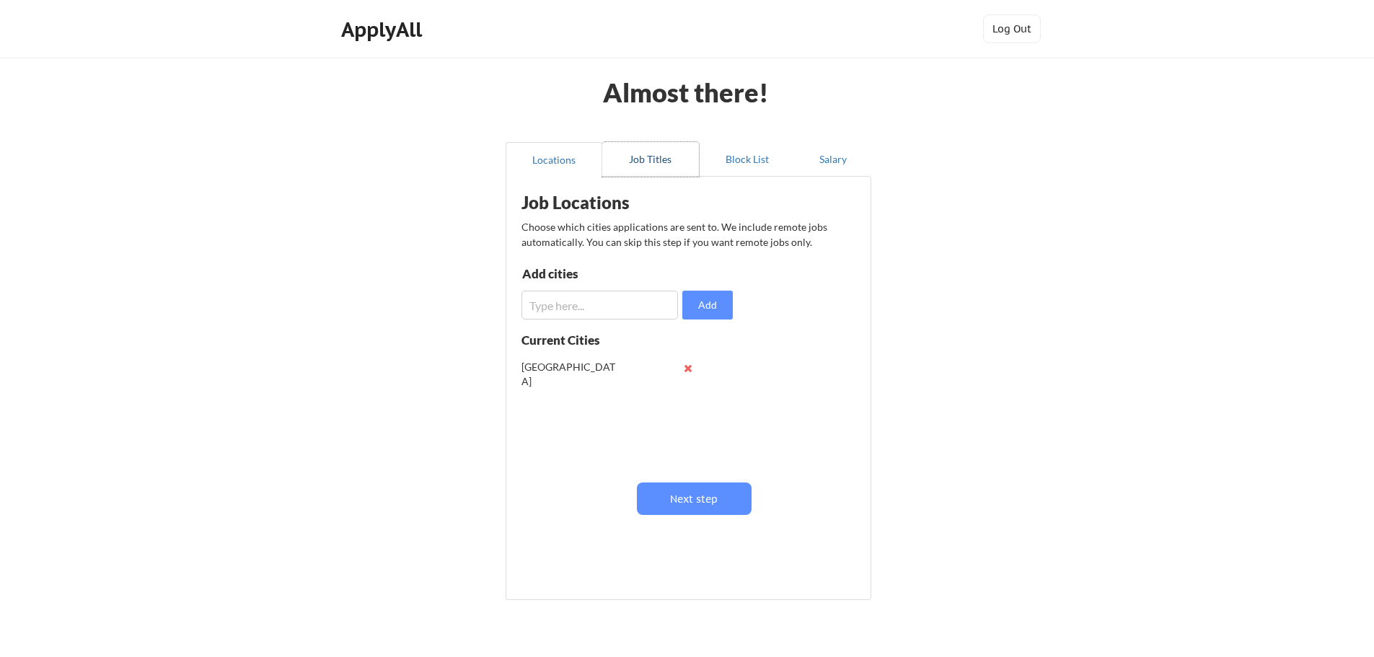
click at [626, 157] on button "Job Titles" at bounding box center [650, 159] width 97 height 35
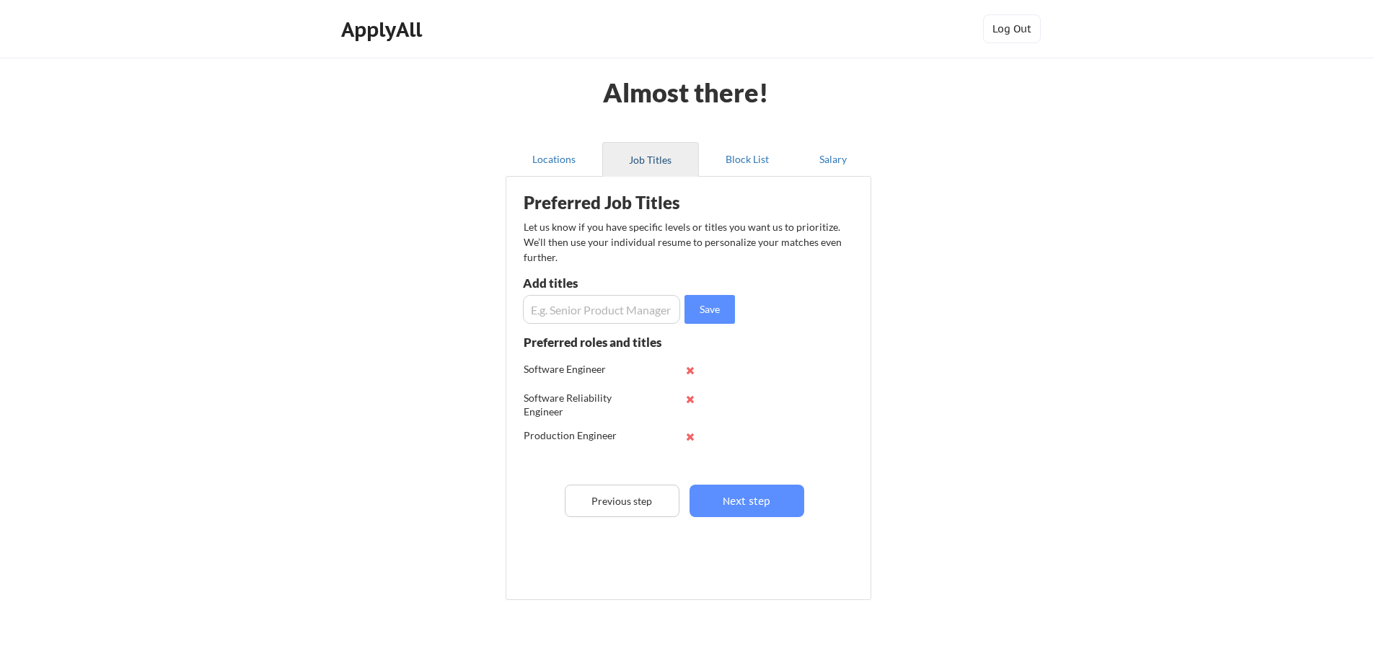
click at [594, 169] on button "Locations" at bounding box center [554, 159] width 97 height 35
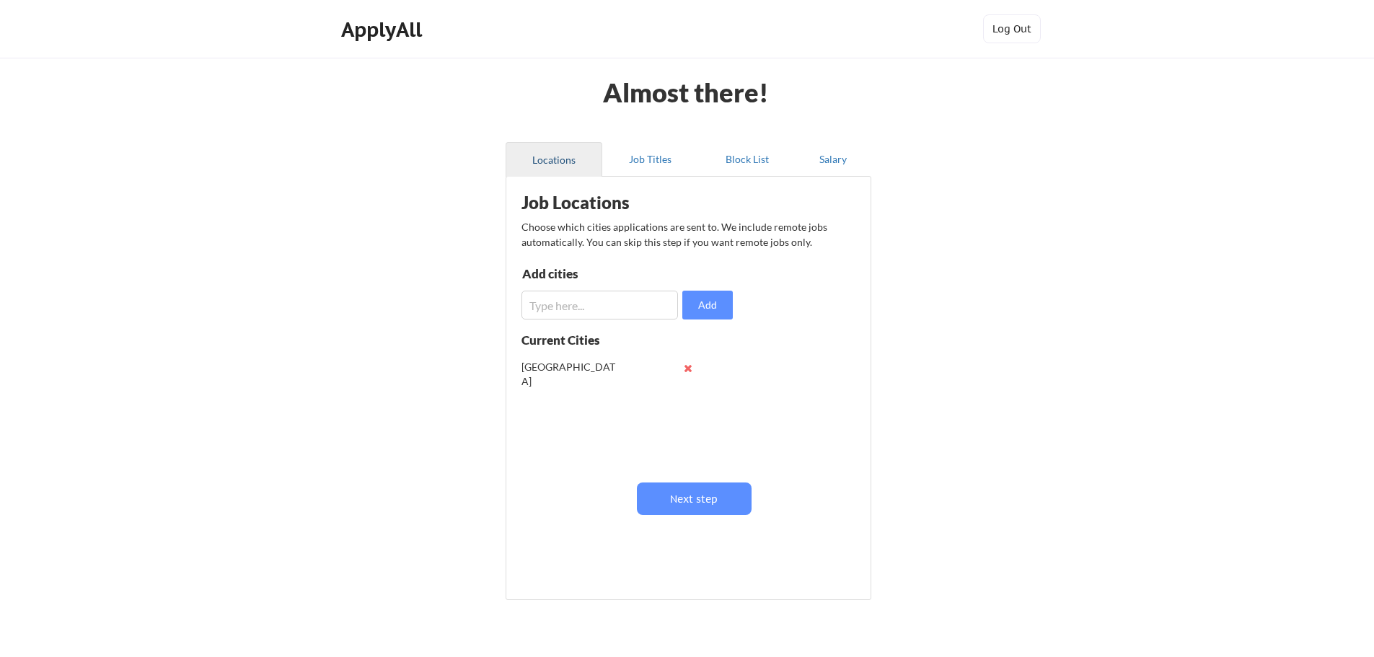
click at [568, 162] on button "Locations" at bounding box center [554, 159] width 97 height 35
click at [840, 156] on button "Salary" at bounding box center [833, 159] width 76 height 35
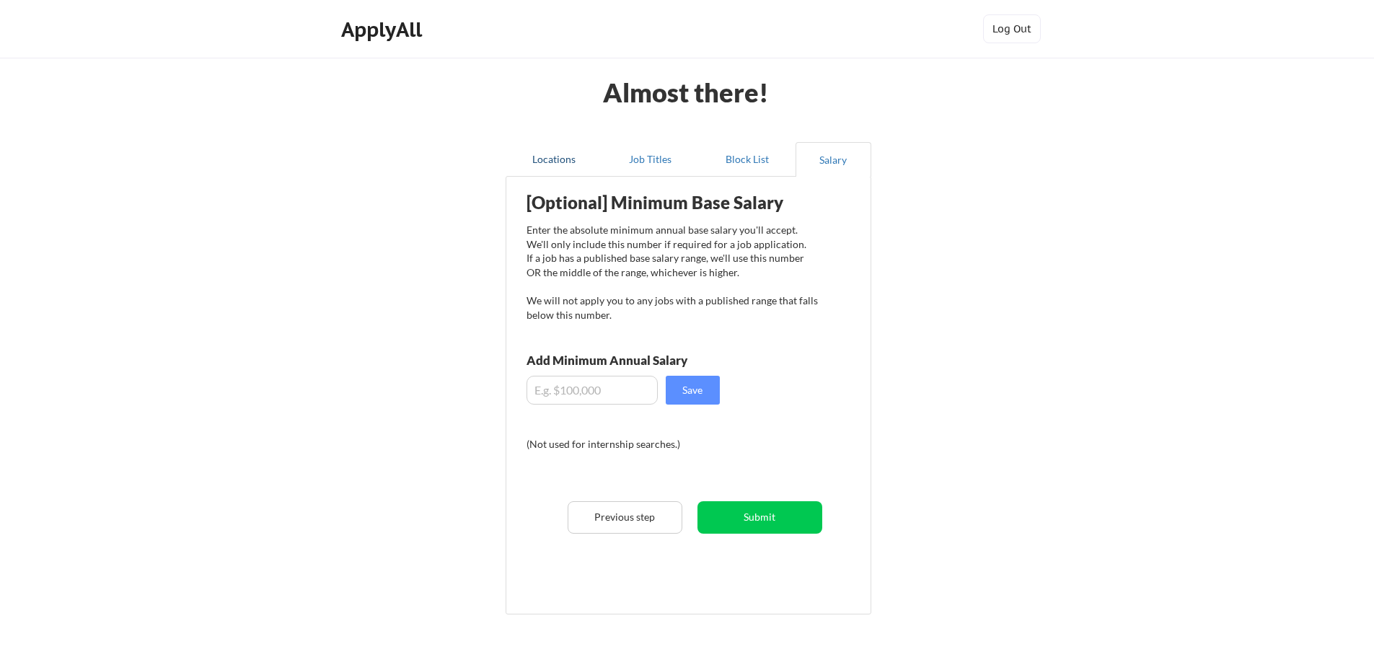
click at [574, 162] on button "Locations" at bounding box center [554, 159] width 97 height 35
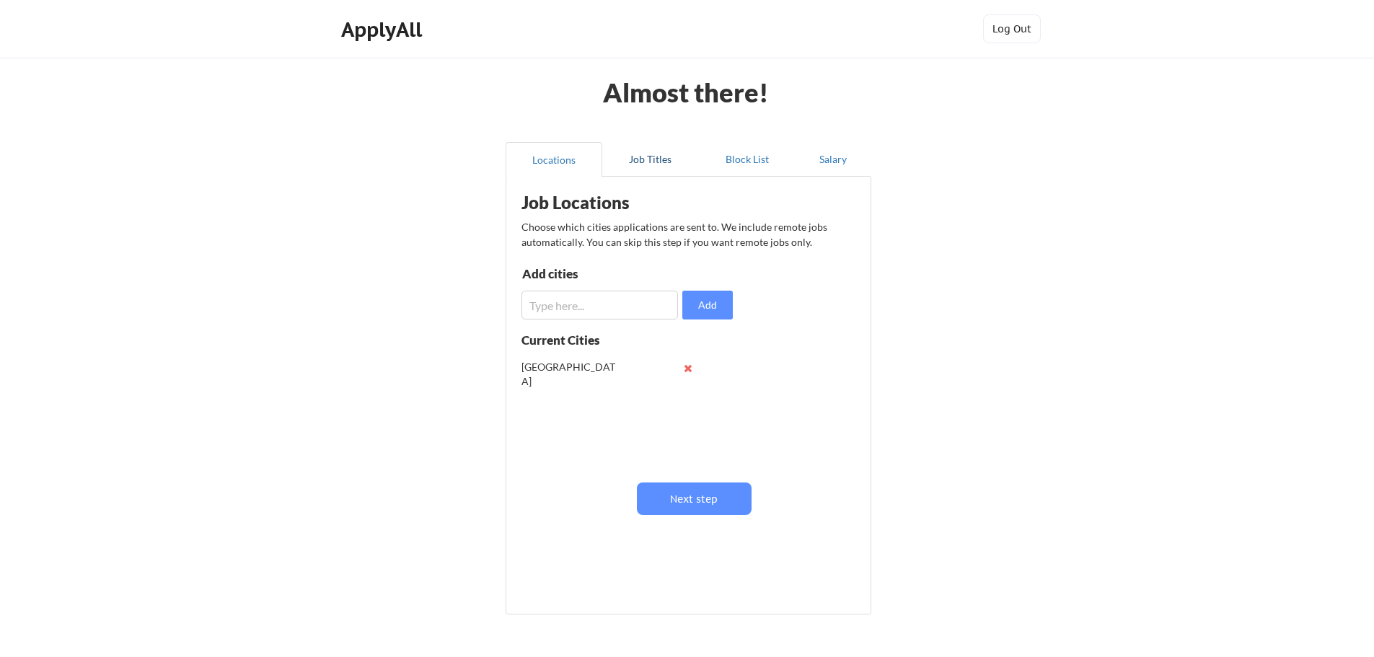
click at [615, 158] on button "Job Titles" at bounding box center [650, 159] width 97 height 35
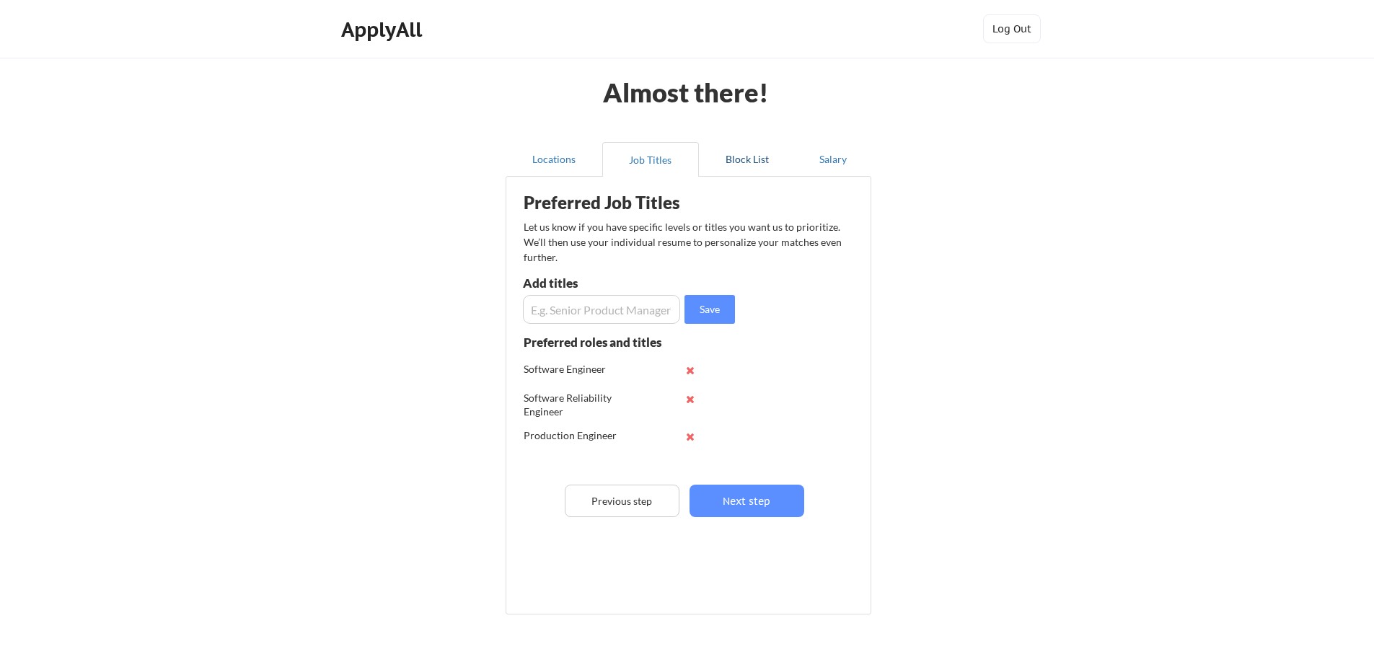
click at [734, 149] on button "Block List" at bounding box center [747, 159] width 97 height 35
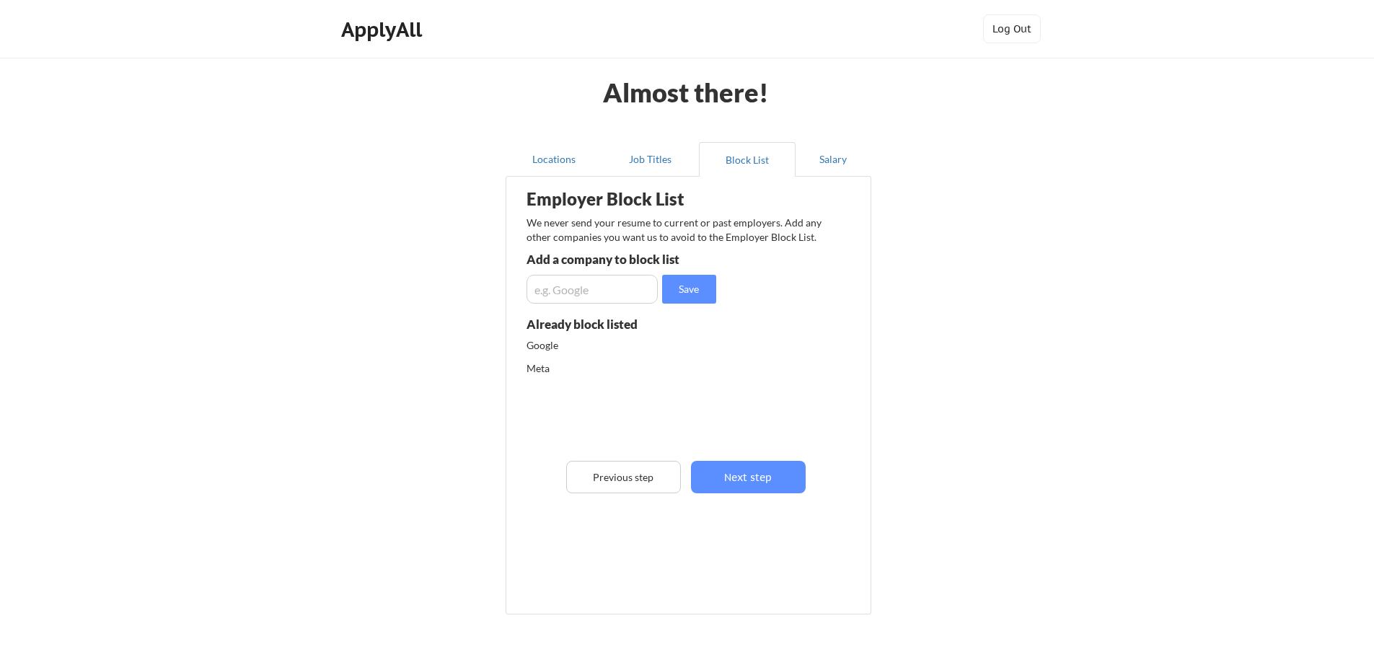
drag, startPoint x: 623, startPoint y: 366, endPoint x: 615, endPoint y: 366, distance: 8.0
click at [620, 366] on div "Meta" at bounding box center [602, 368] width 152 height 14
click at [546, 353] on div "Google" at bounding box center [639, 349] width 226 height 23
click at [606, 291] on input "input" at bounding box center [591, 289] width 131 height 29
click at [763, 468] on button "Next step" at bounding box center [748, 477] width 115 height 32
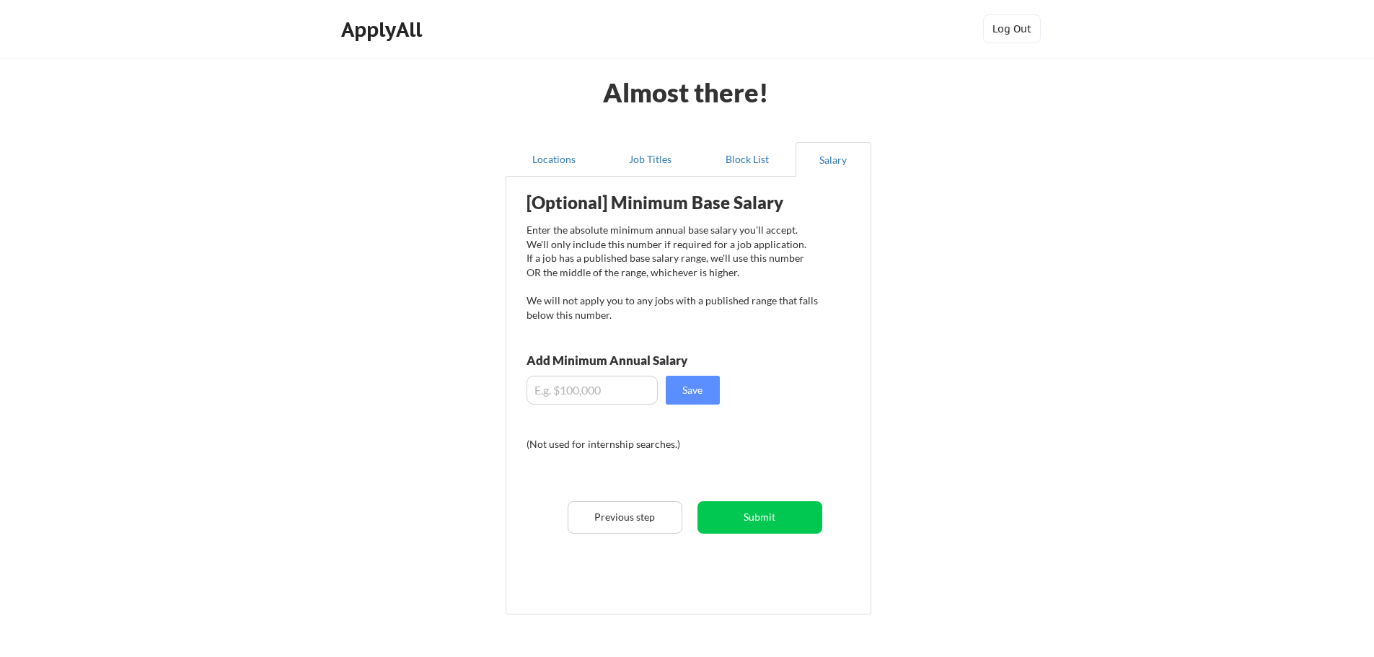
click at [602, 394] on input "input" at bounding box center [591, 390] width 131 height 29
type input "$5"
click at [706, 392] on button "Save" at bounding box center [693, 390] width 54 height 29
click at [552, 389] on input "input" at bounding box center [591, 390] width 131 height 29
type input "$35,000"
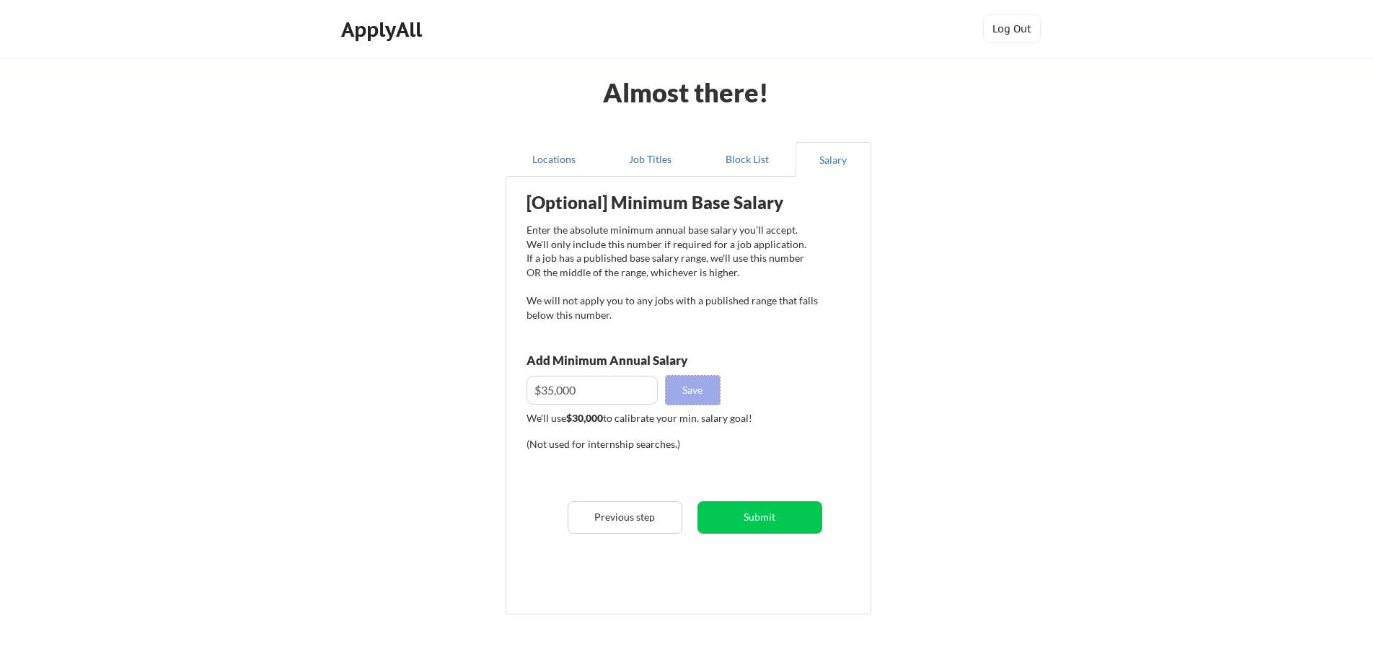
click at [709, 398] on button "Save" at bounding box center [693, 390] width 54 height 29
click at [745, 500] on button "Submit" at bounding box center [759, 517] width 125 height 32
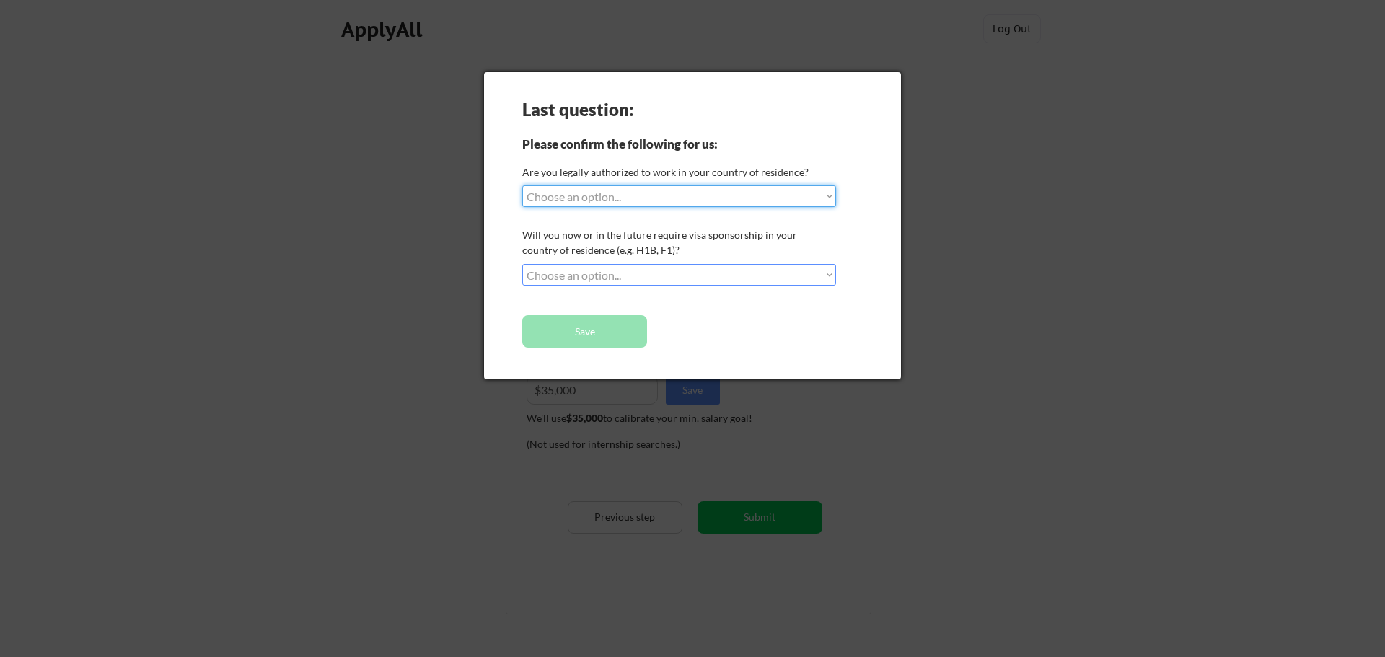
click at [604, 204] on select "Choose an option... Yes, I am a US Citizen Yes, I am a Canadian Citizen Yes, I …" at bounding box center [679, 196] width 314 height 22
select select ""yes__i_am_an_other_permanent_resident""
click at [522, 185] on select "Choose an option... Yes, I am a US Citizen Yes, I am a Canadian Citizen Yes, I …" at bounding box center [679, 196] width 314 height 22
click at [570, 274] on select "Choose an option... No, I will not need sponsorship Yes, I will need sponsorship" at bounding box center [679, 275] width 314 height 22
select select ""yes__i_will_need_sponsorship""
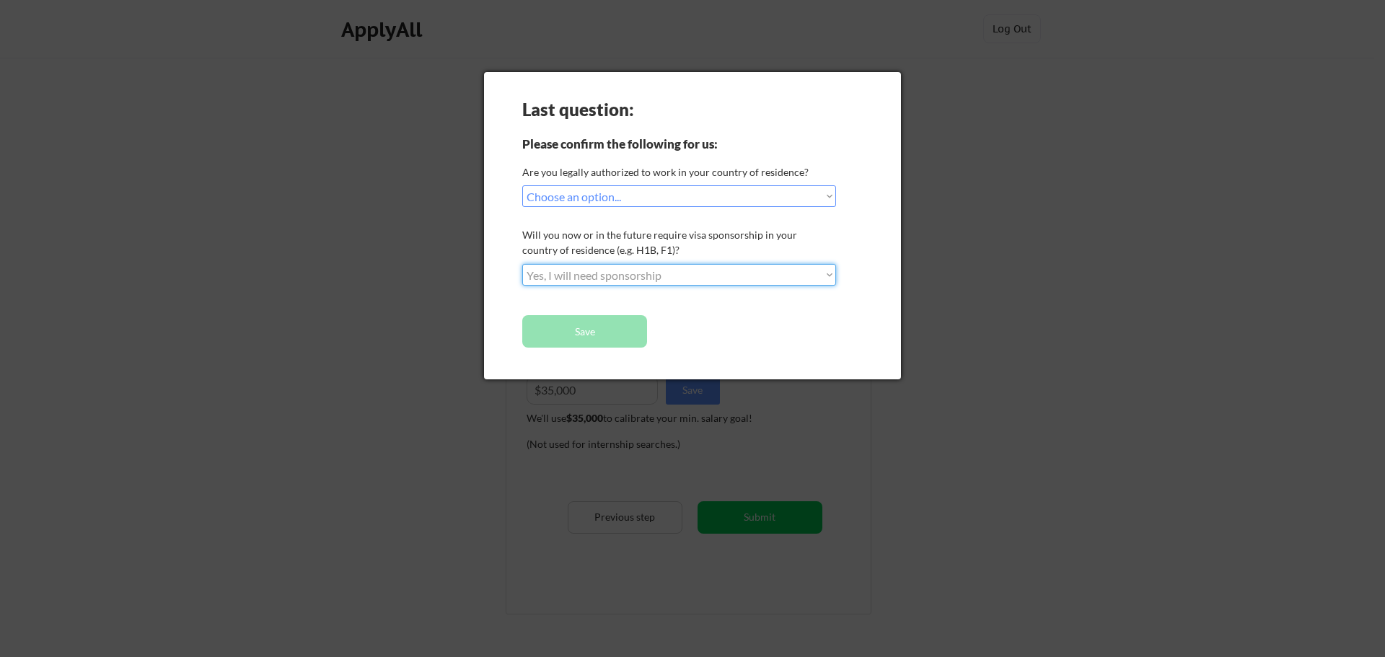
click at [522, 264] on select "Choose an option... No, I will not need sponsorship Yes, I will need sponsorship" at bounding box center [679, 275] width 314 height 22
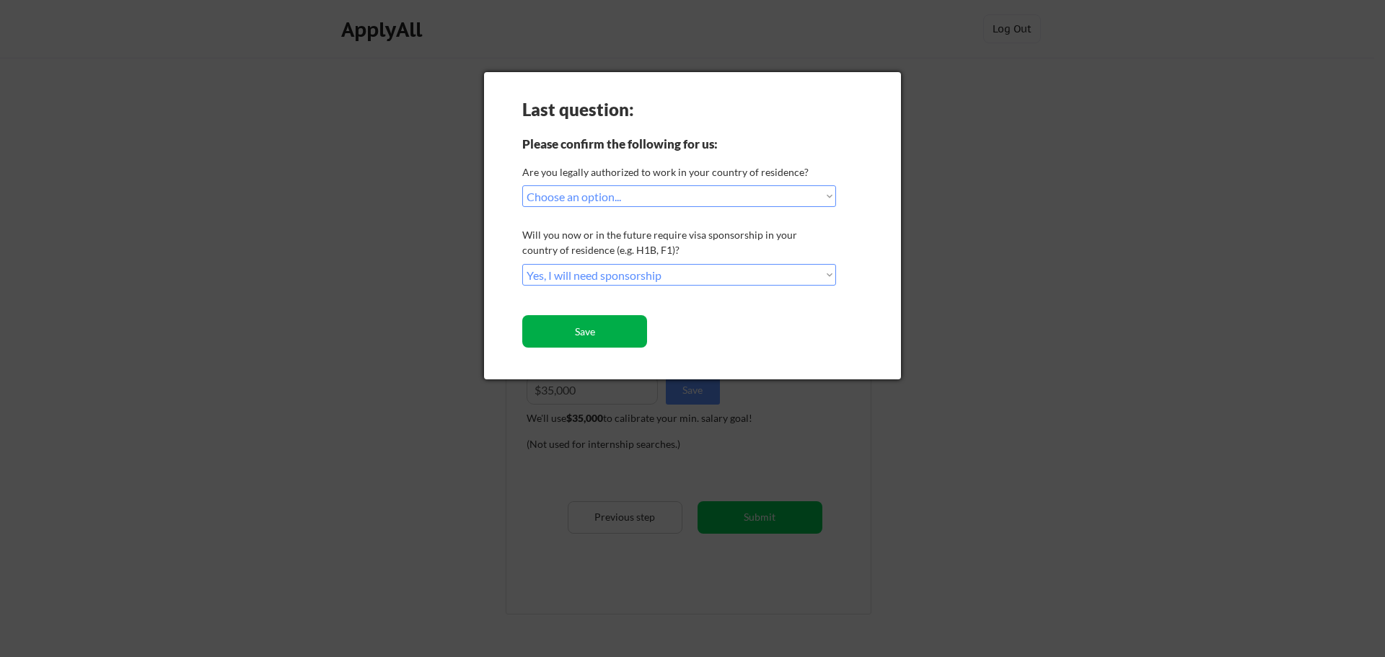
click at [564, 336] on button "Save" at bounding box center [584, 331] width 125 height 32
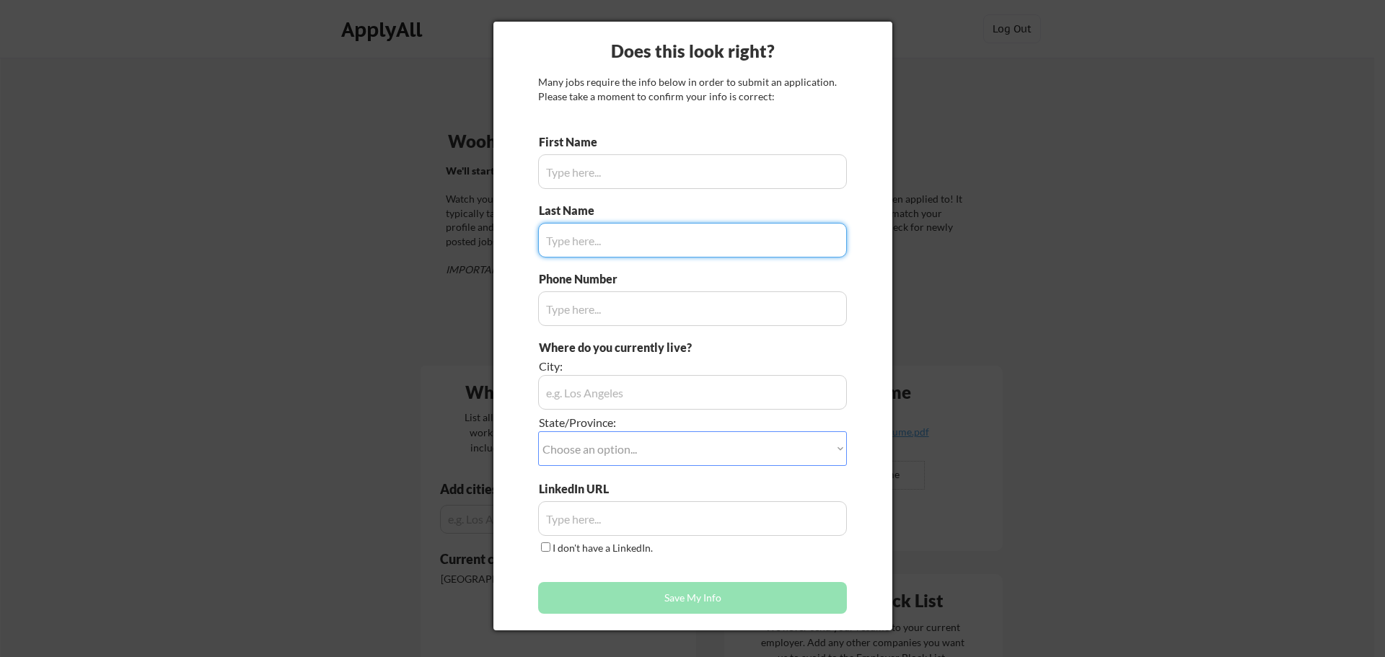
click at [593, 168] on input "input" at bounding box center [692, 171] width 309 height 35
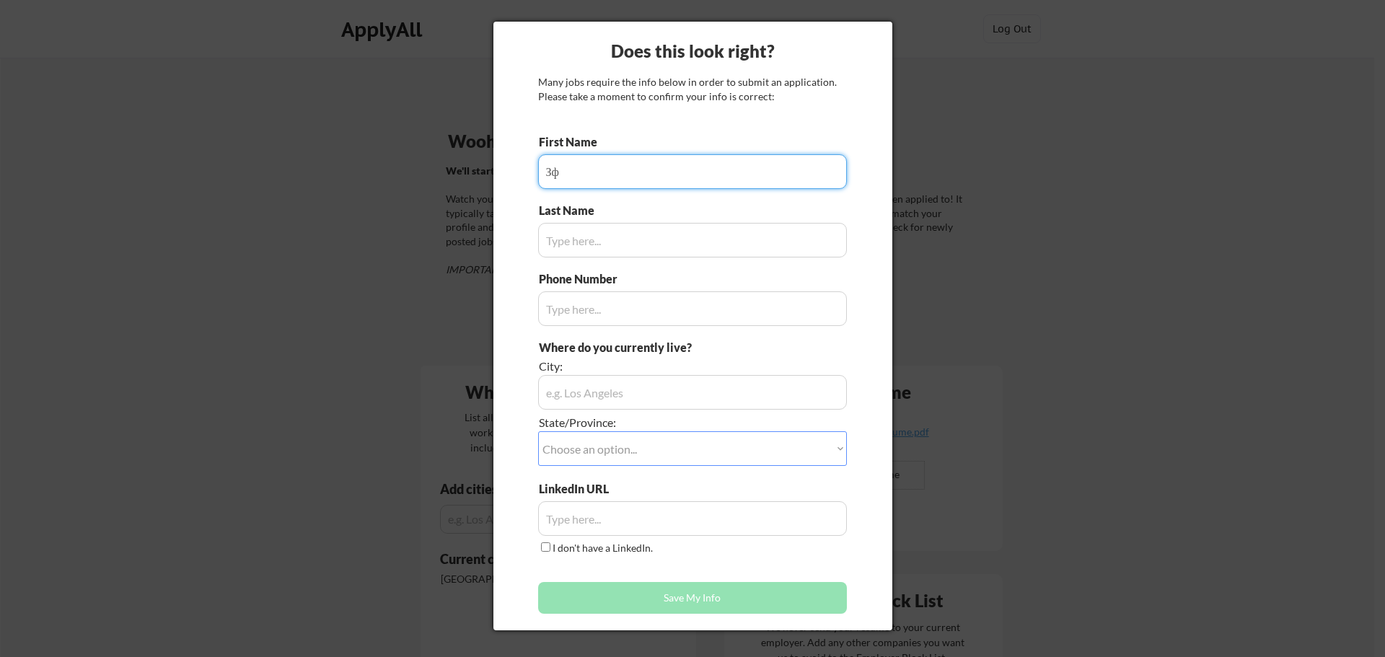
type input "З"
type input "Pavlo"
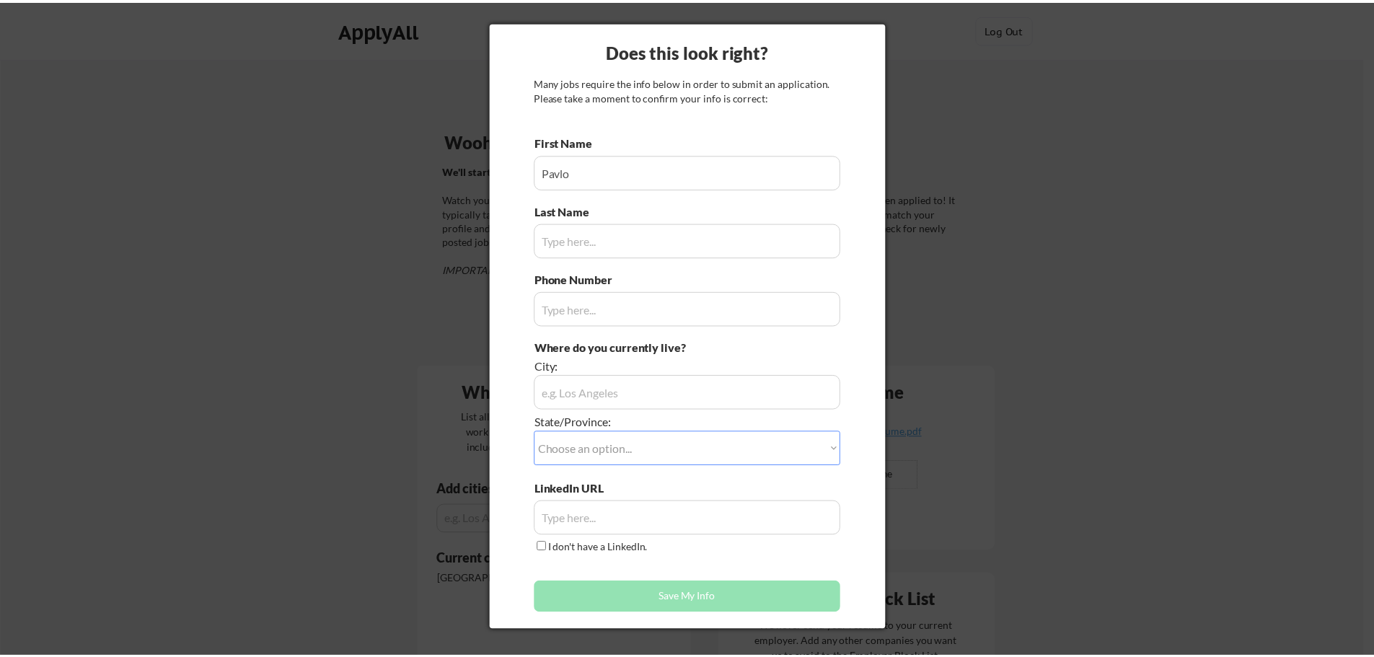
scroll to position [977, 0]
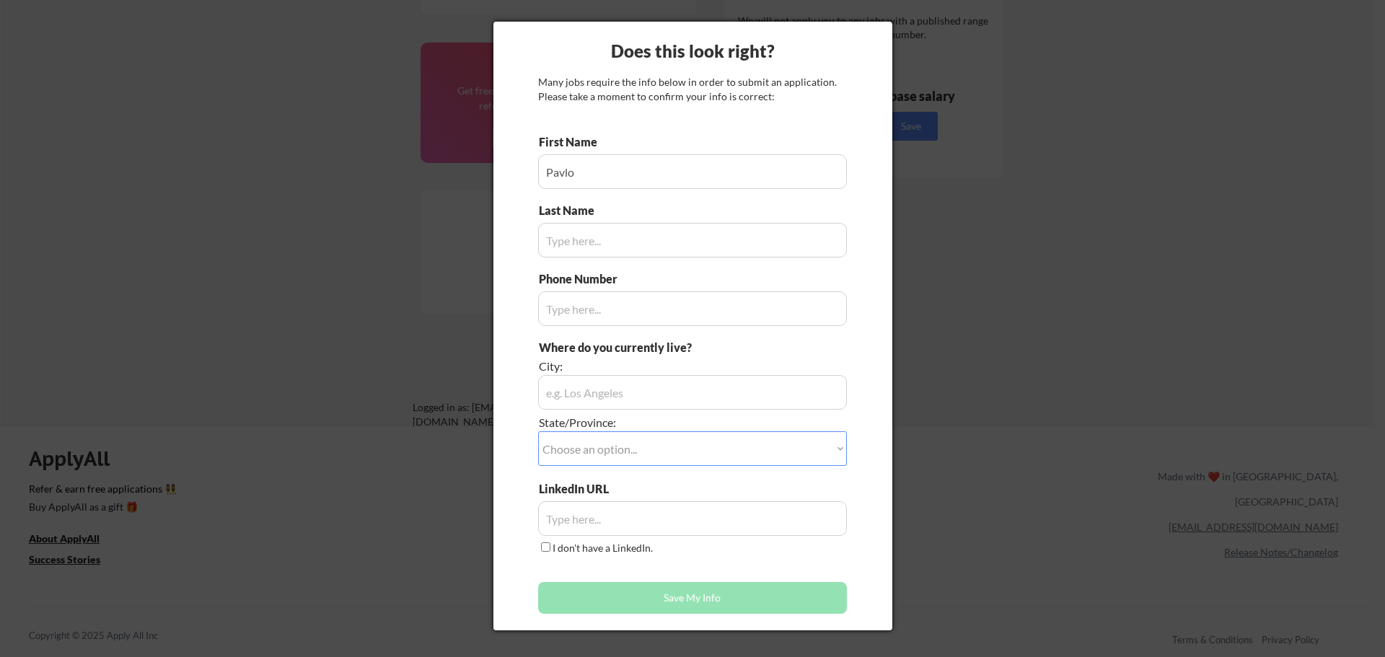
click at [569, 232] on input "input" at bounding box center [692, 240] width 309 height 35
type input "[PERSON_NAME]"
type input "0871368613"
click at [586, 376] on input "input" at bounding box center [692, 392] width 309 height 35
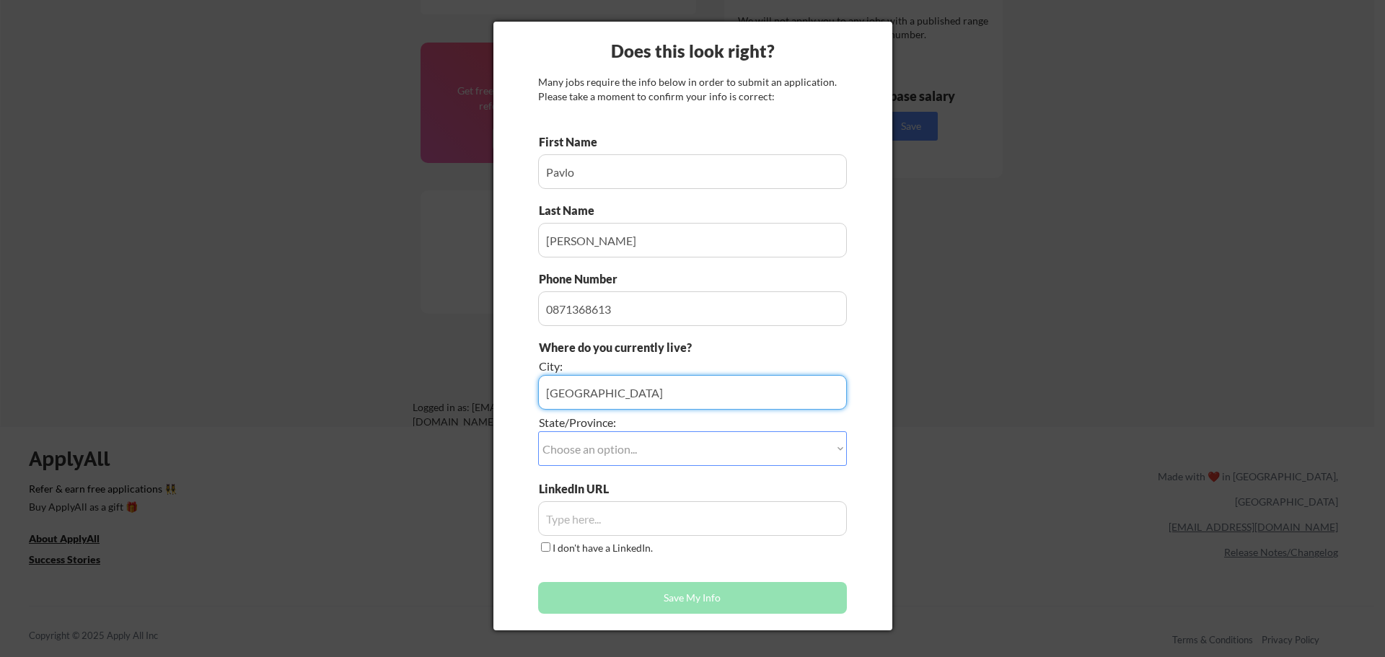
type input "[GEOGRAPHIC_DATA]"
click at [575, 446] on select "Choose an option... Other/Not Applicable [US_STATE] [US_STATE] [GEOGRAPHIC_DATA…" at bounding box center [692, 448] width 309 height 35
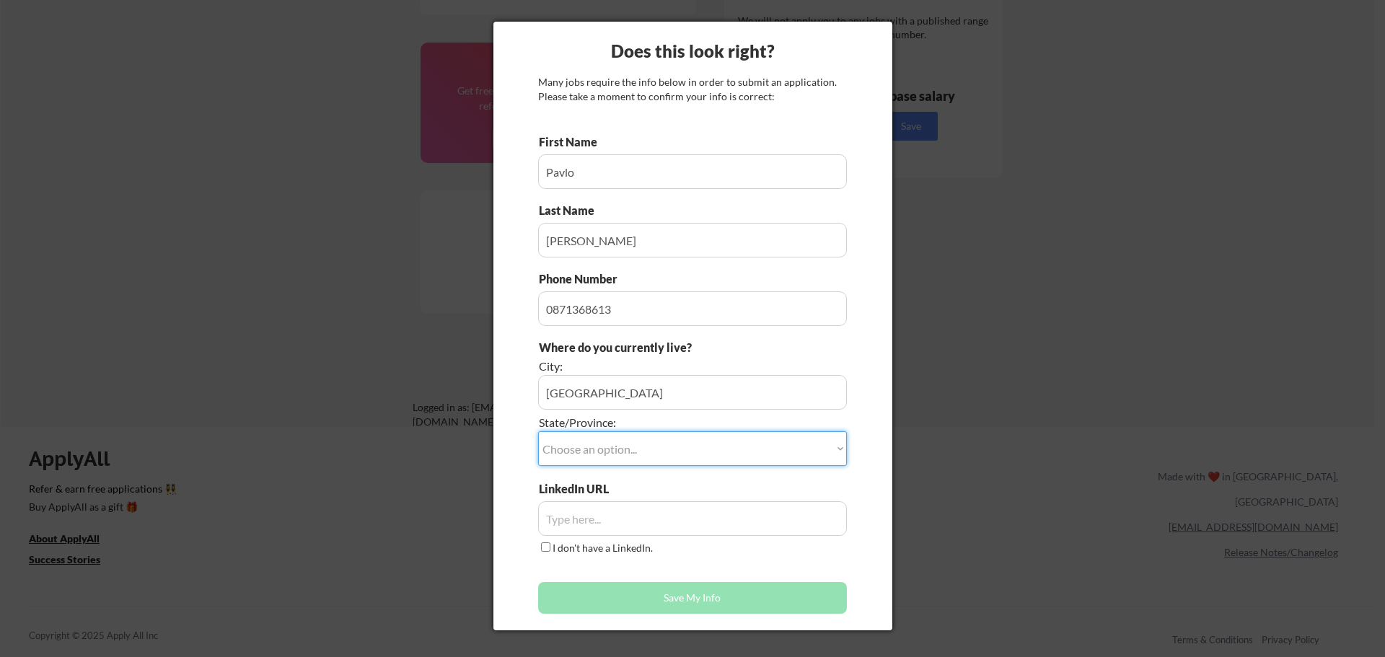
select select ""Other/Not Applicable""
click at [538, 431] on select "Choose an option... Other/Not Applicable [US_STATE] [US_STATE] [GEOGRAPHIC_DATA…" at bounding box center [692, 448] width 309 height 35
click at [582, 518] on input "input" at bounding box center [692, 518] width 309 height 35
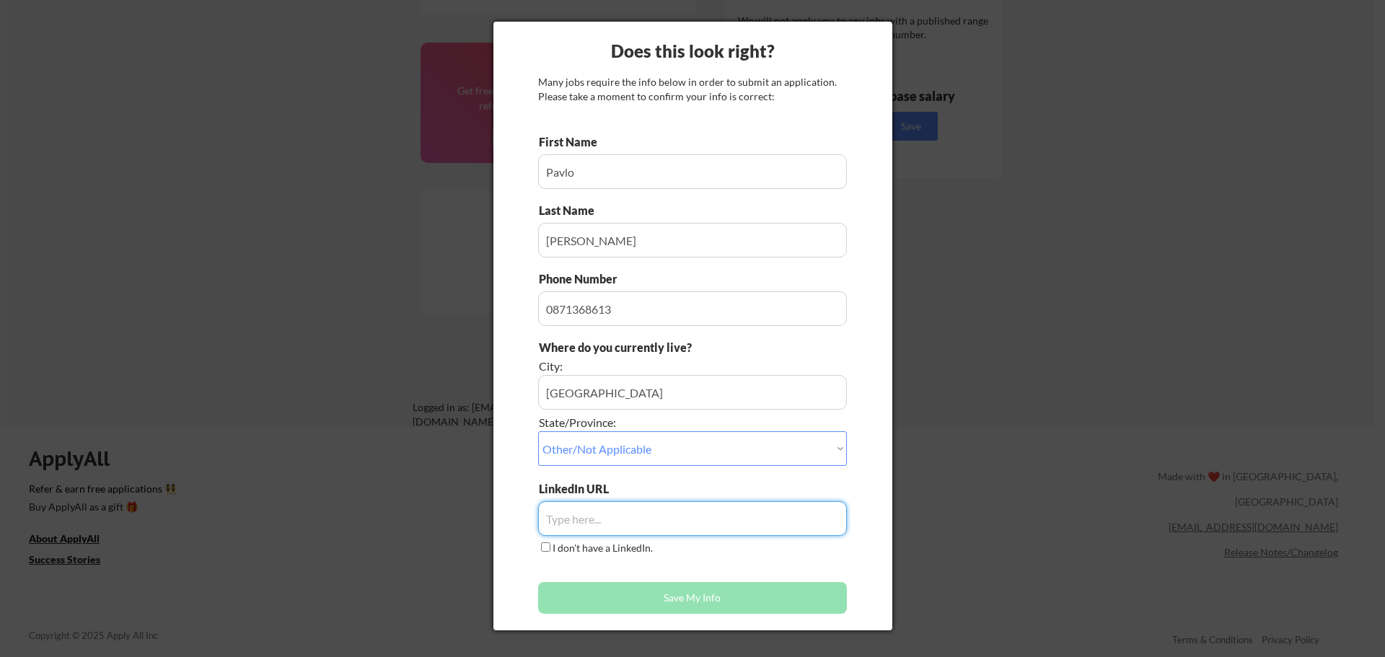
click at [571, 513] on input "input" at bounding box center [692, 518] width 309 height 35
paste input "[URL][DOMAIN_NAME]"
type input "[URL][DOMAIN_NAME]"
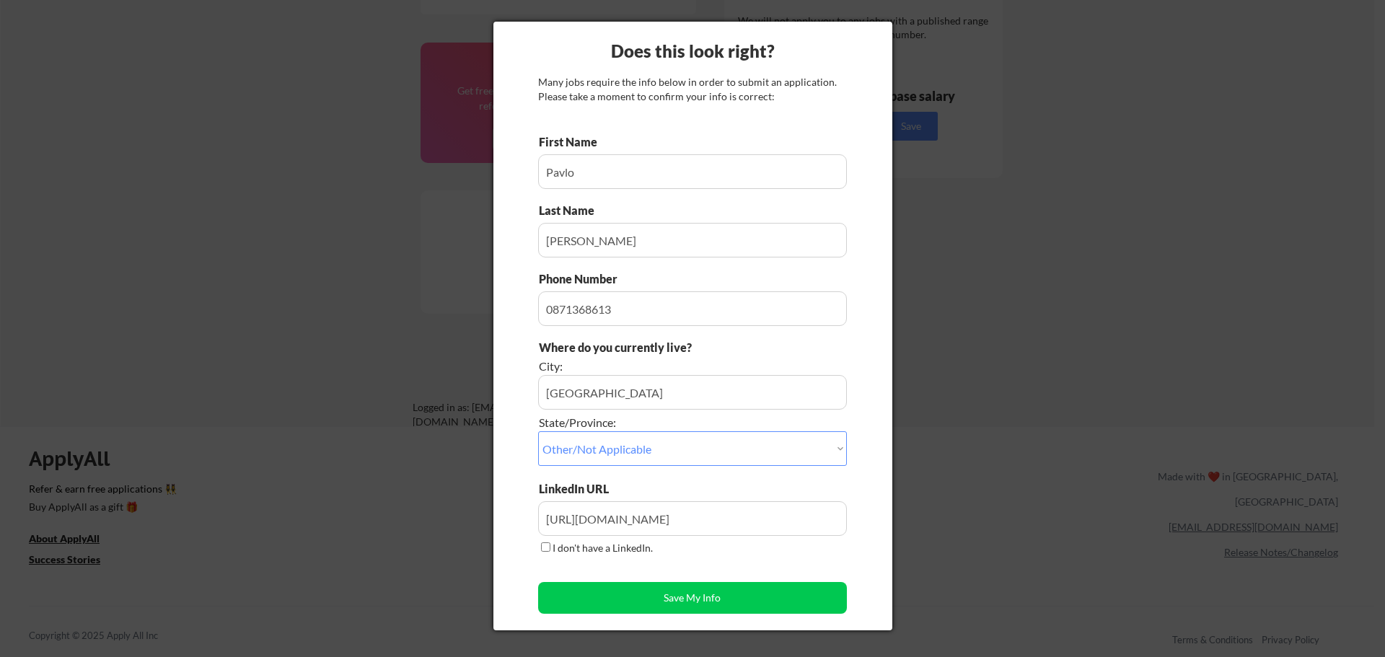
click at [565, 547] on label "I don't have a LinkedIn." at bounding box center [602, 548] width 100 height 12
click at [550, 547] on input "I don't have a LinkedIn." at bounding box center [545, 546] width 9 height 9
click at [564, 547] on label "I don't have a LinkedIn." at bounding box center [602, 548] width 100 height 12
click at [550, 547] on input "I don't have a LinkedIn." at bounding box center [545, 546] width 9 height 9
checkbox input "false"
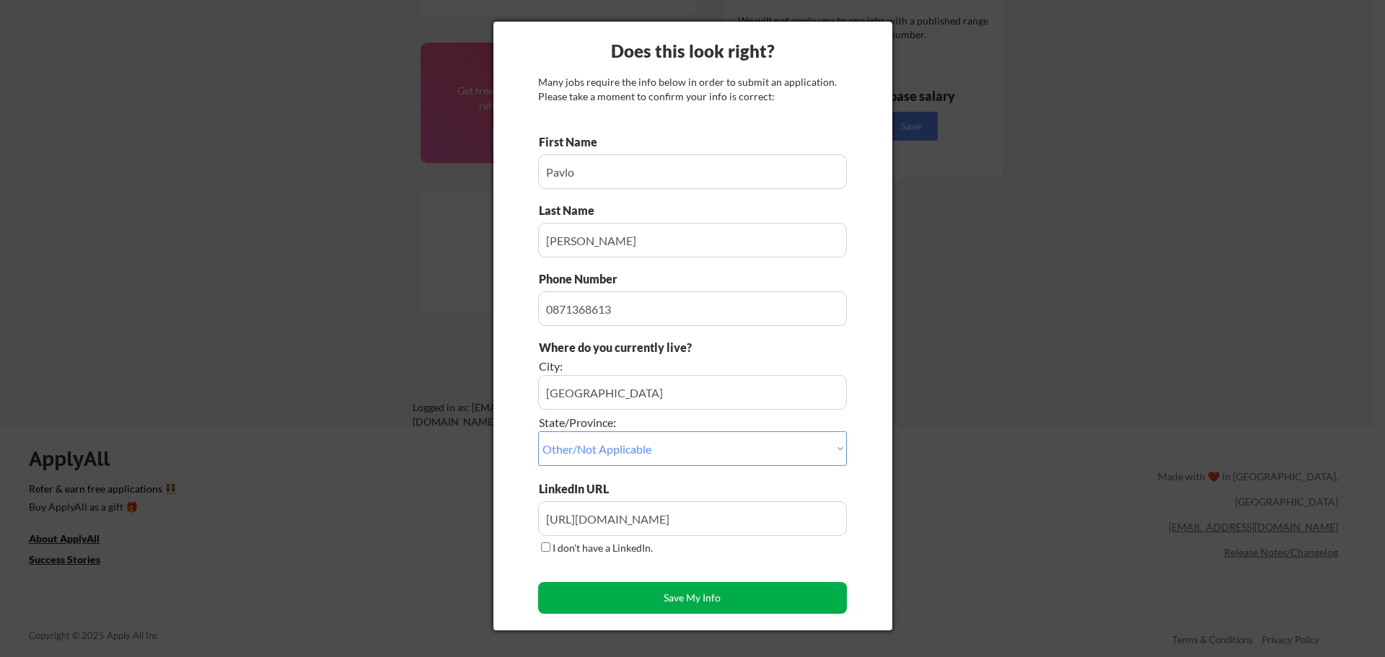
click at [599, 595] on button "Save My Info" at bounding box center [692, 598] width 309 height 32
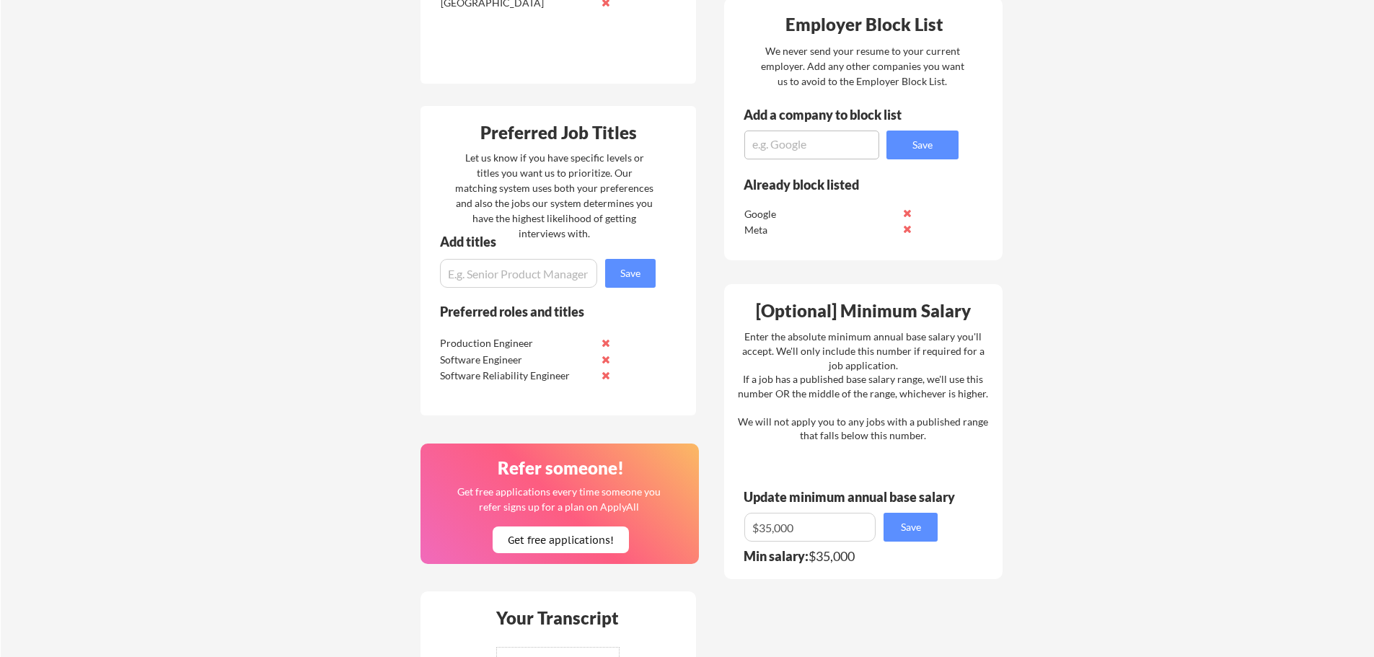
scroll to position [544, 0]
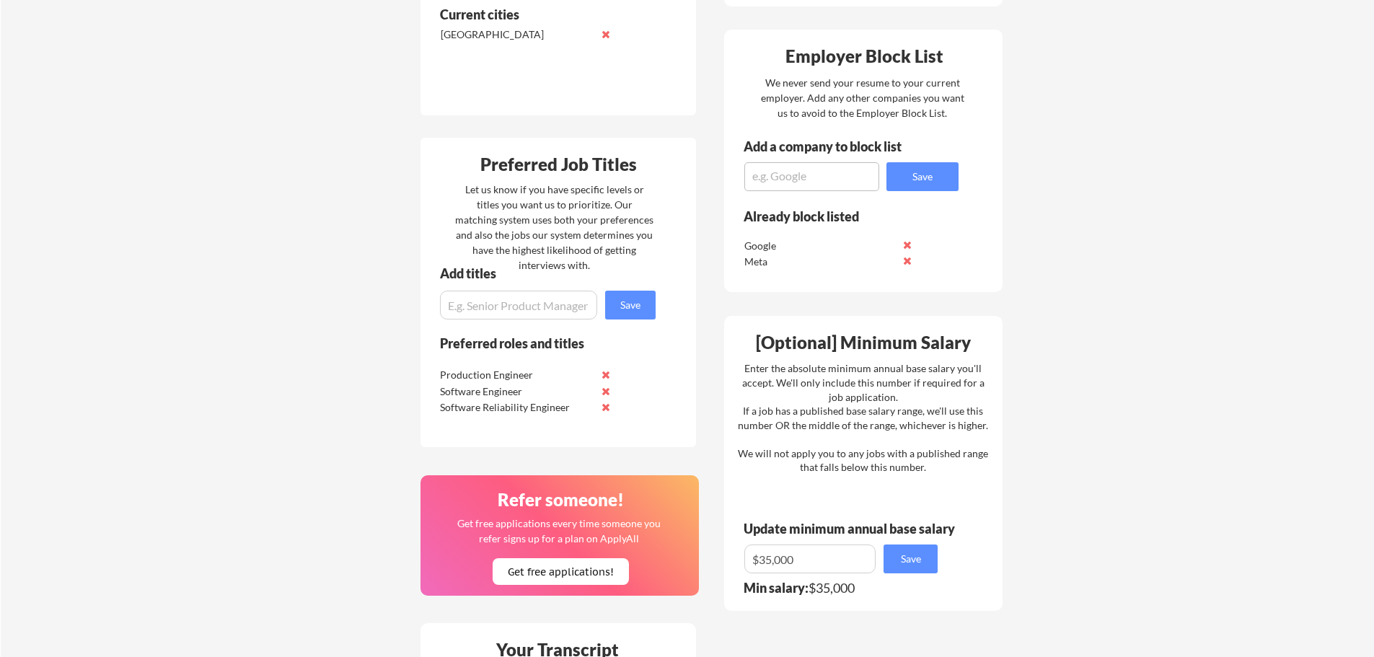
click at [905, 246] on button at bounding box center [906, 244] width 11 height 11
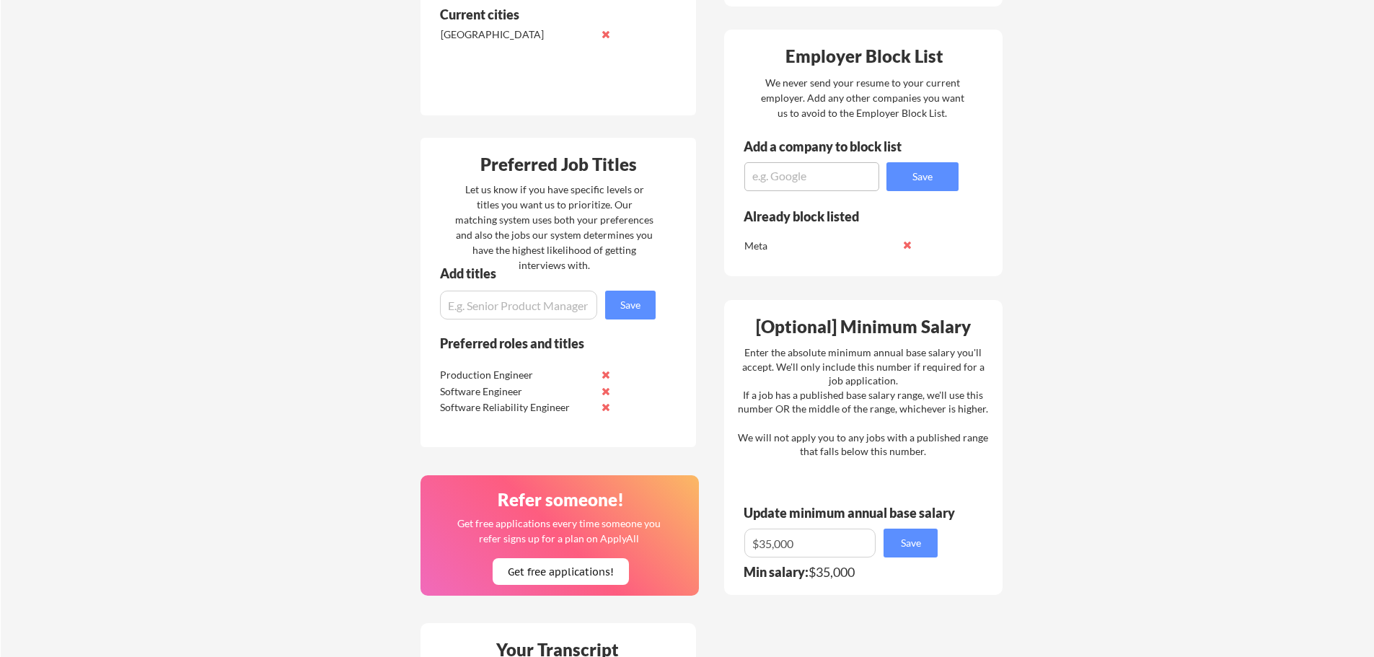
click at [906, 246] on button at bounding box center [906, 244] width 11 height 11
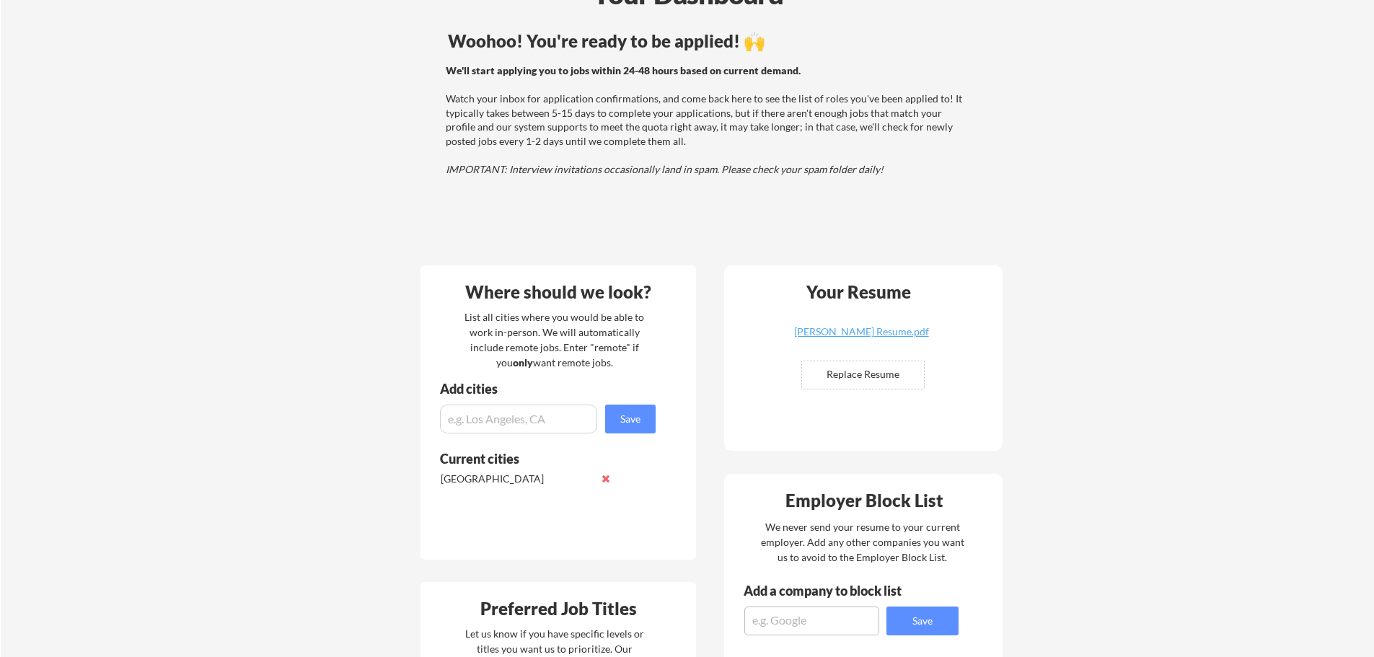
scroll to position [0, 0]
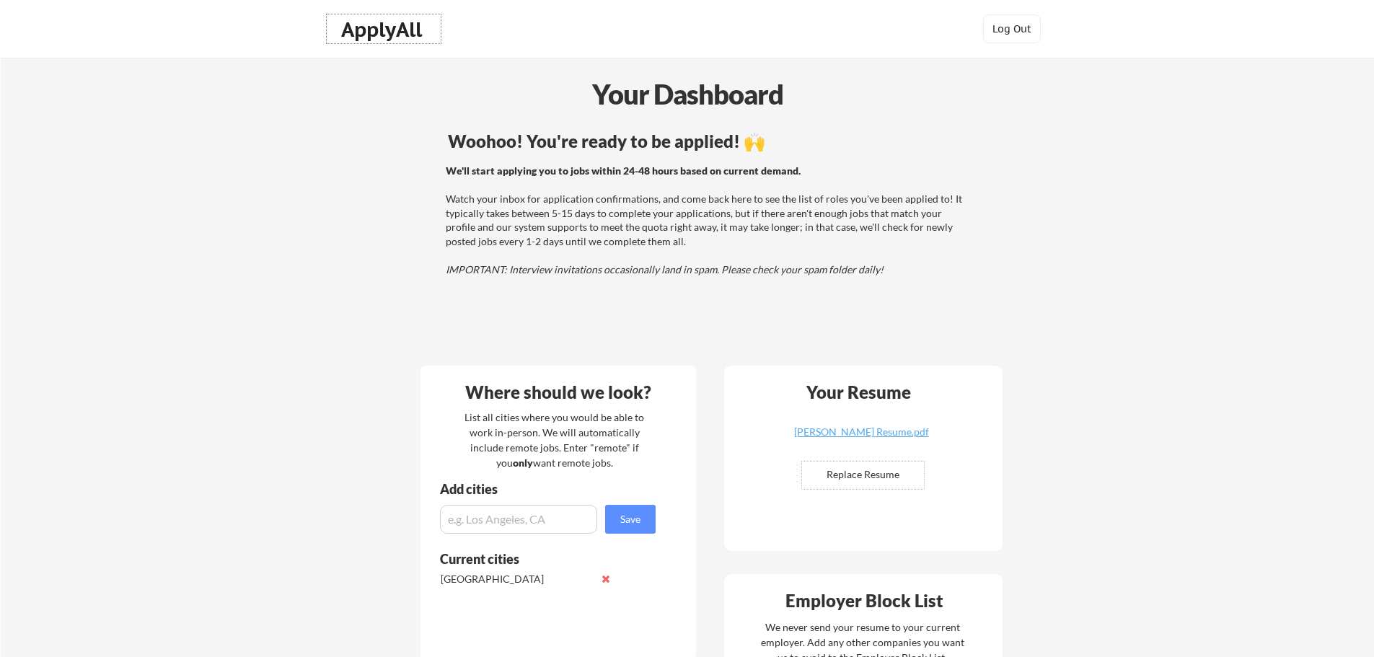
click at [408, 29] on div "ApplyAll" at bounding box center [383, 29] width 85 height 25
click at [364, 30] on div "ApplyAll" at bounding box center [383, 29] width 85 height 25
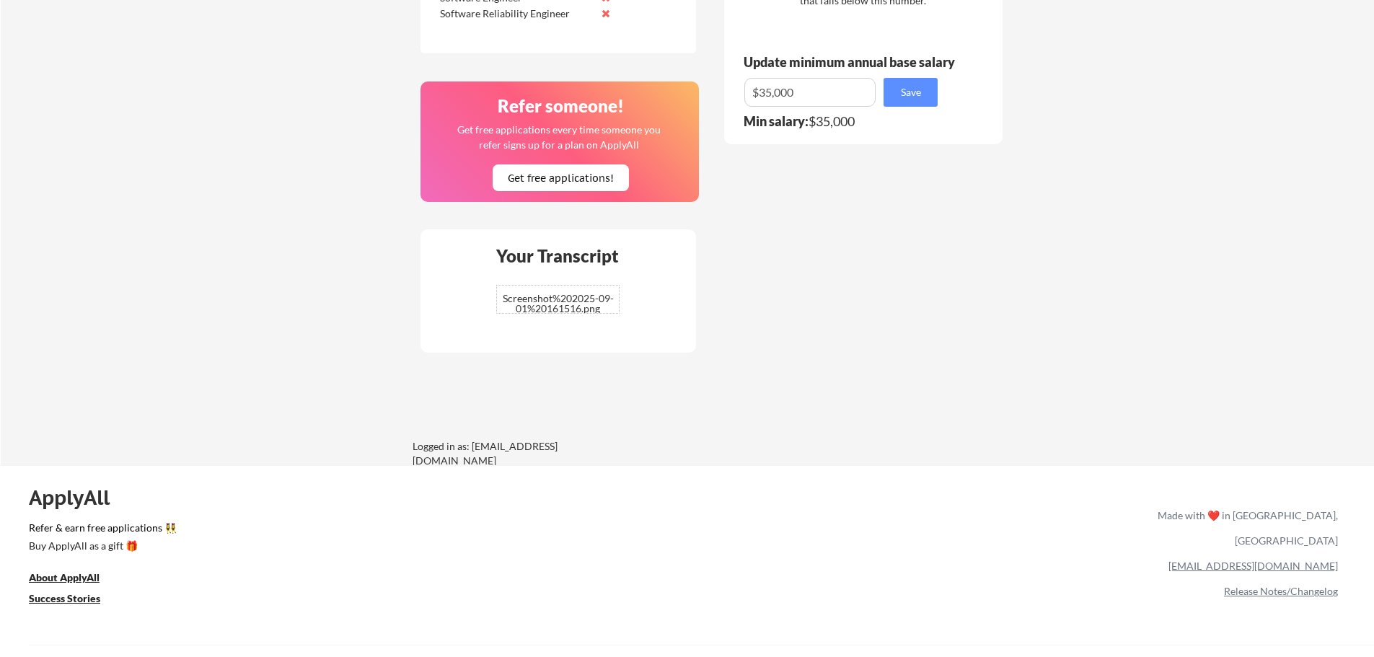
scroll to position [977, 0]
